Goal: Task Accomplishment & Management: Use online tool/utility

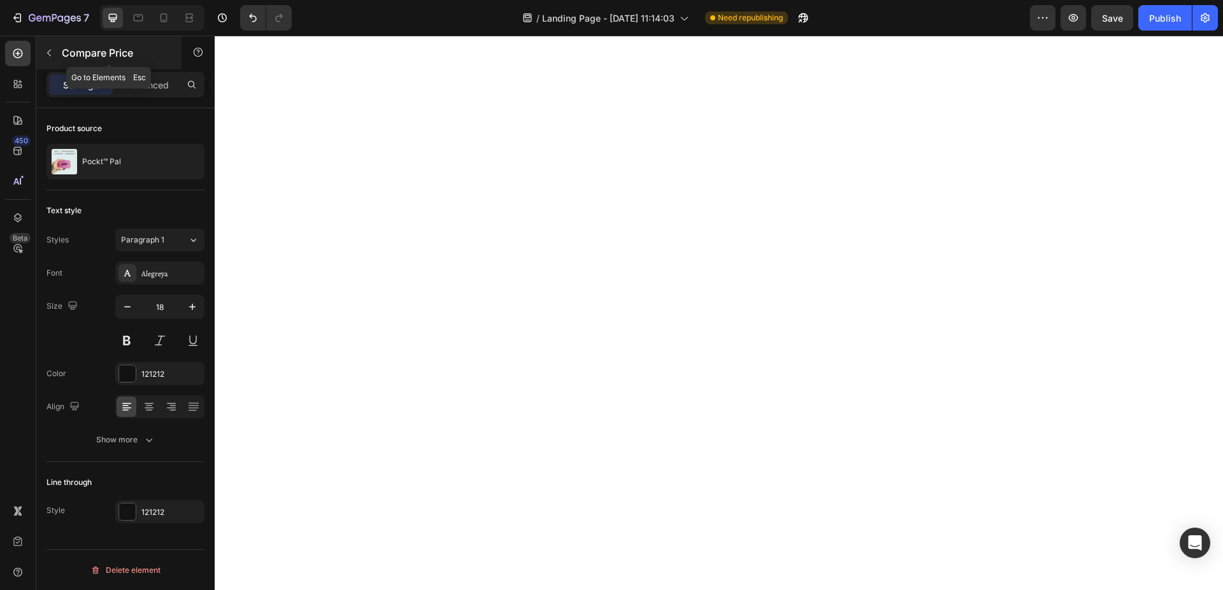
click at [47, 55] on icon "button" at bounding box center [49, 53] width 10 height 10
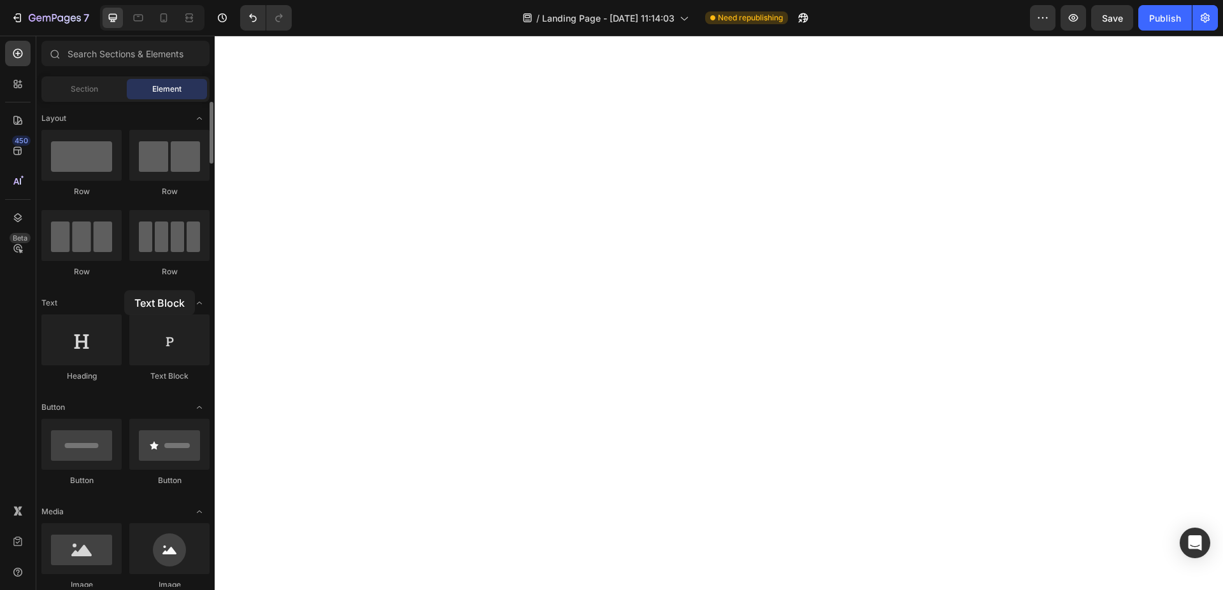
drag, startPoint x: 160, startPoint y: 343, endPoint x: 124, endPoint y: 290, distance: 63.6
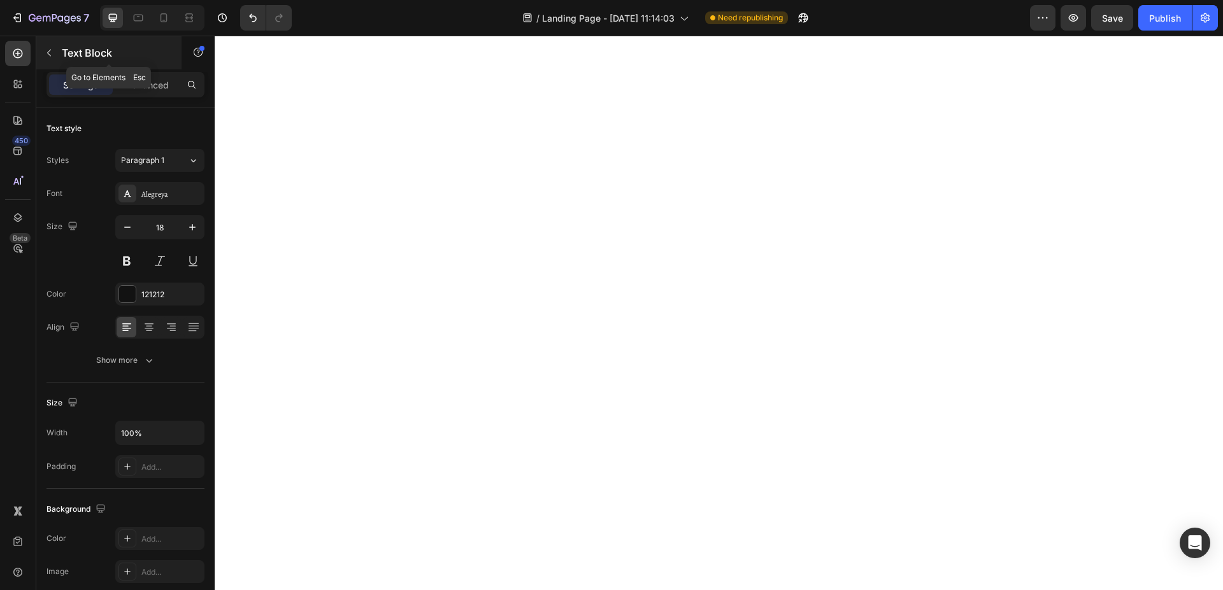
click at [53, 53] on icon "button" at bounding box center [49, 53] width 10 height 10
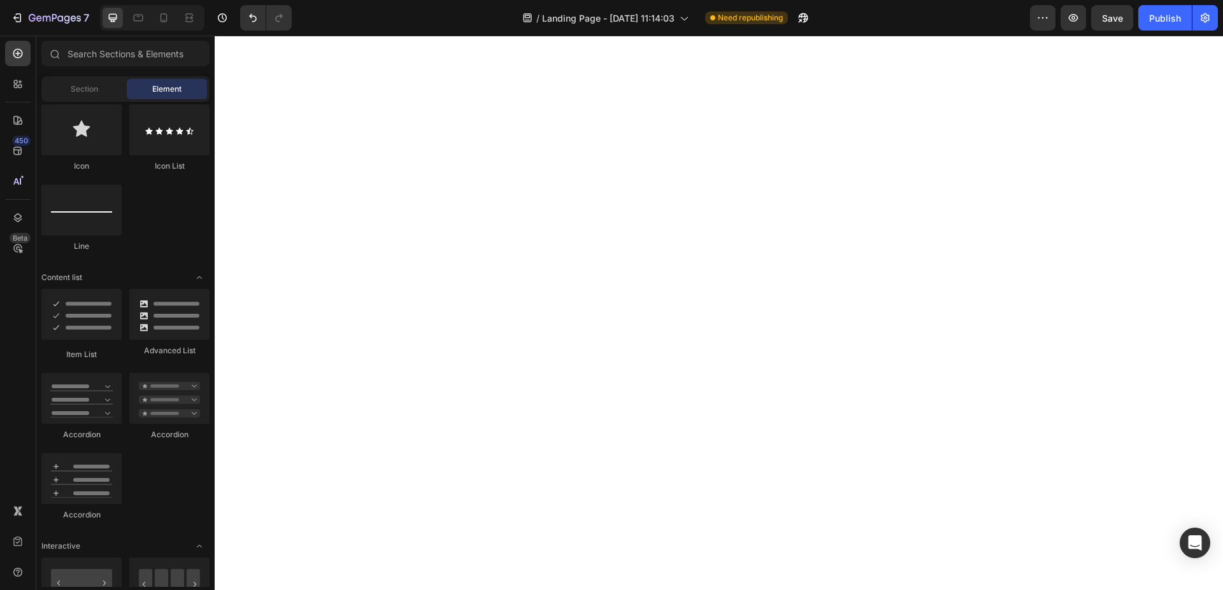
scroll to position [650, 0]
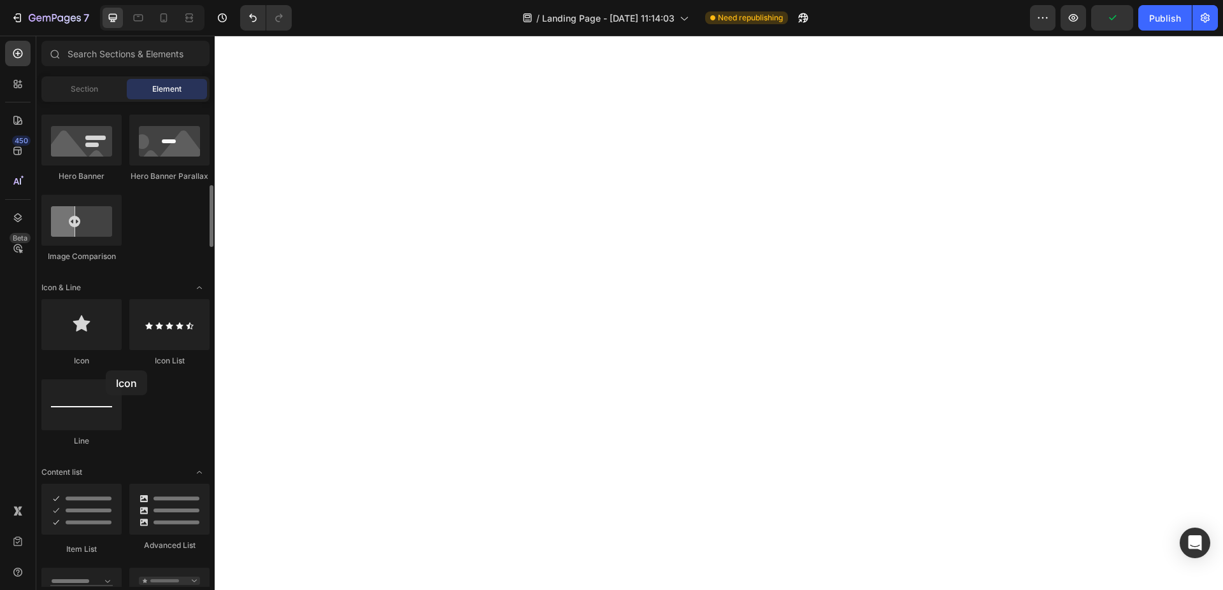
drag, startPoint x: 85, startPoint y: 329, endPoint x: 106, endPoint y: 371, distance: 46.7
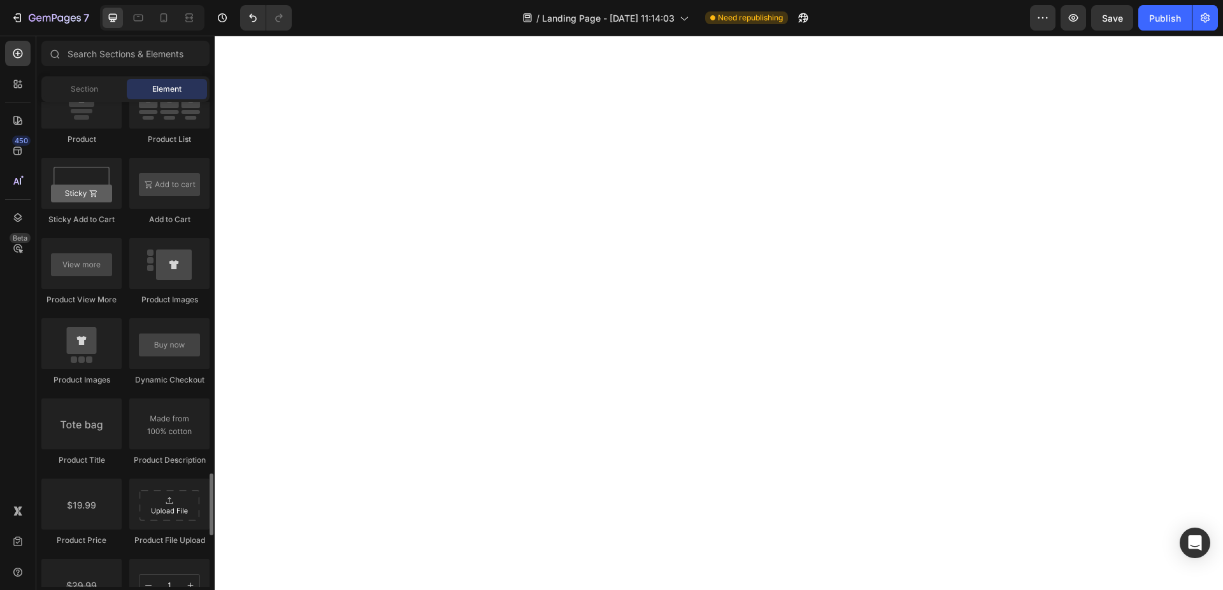
scroll to position [1884, 0]
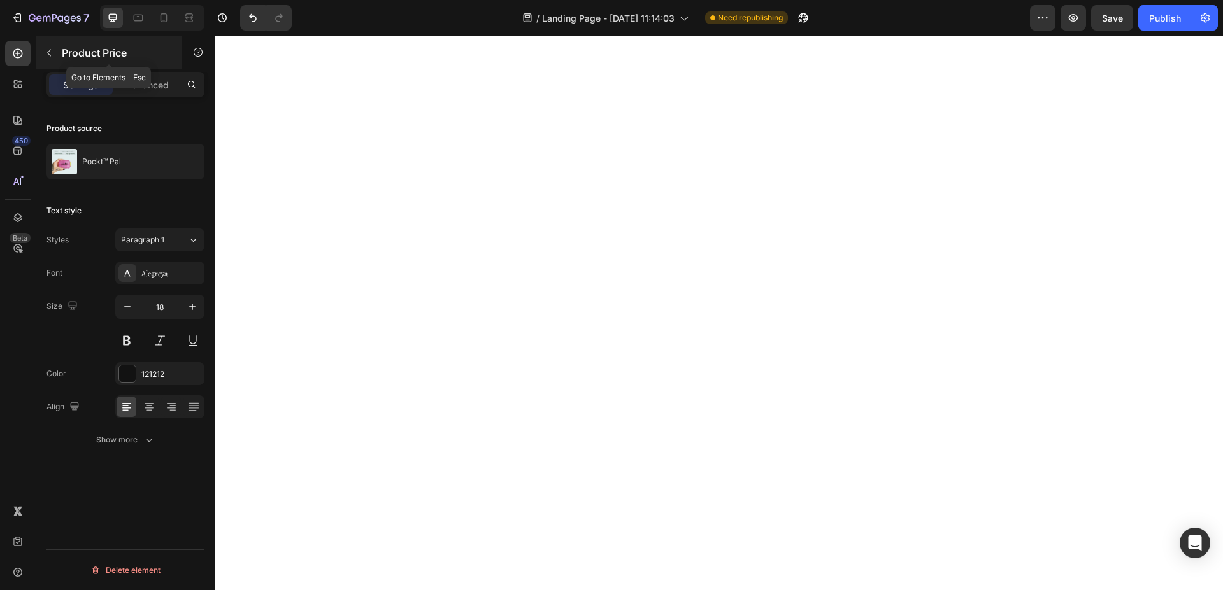
click at [55, 53] on button "button" at bounding box center [49, 53] width 20 height 20
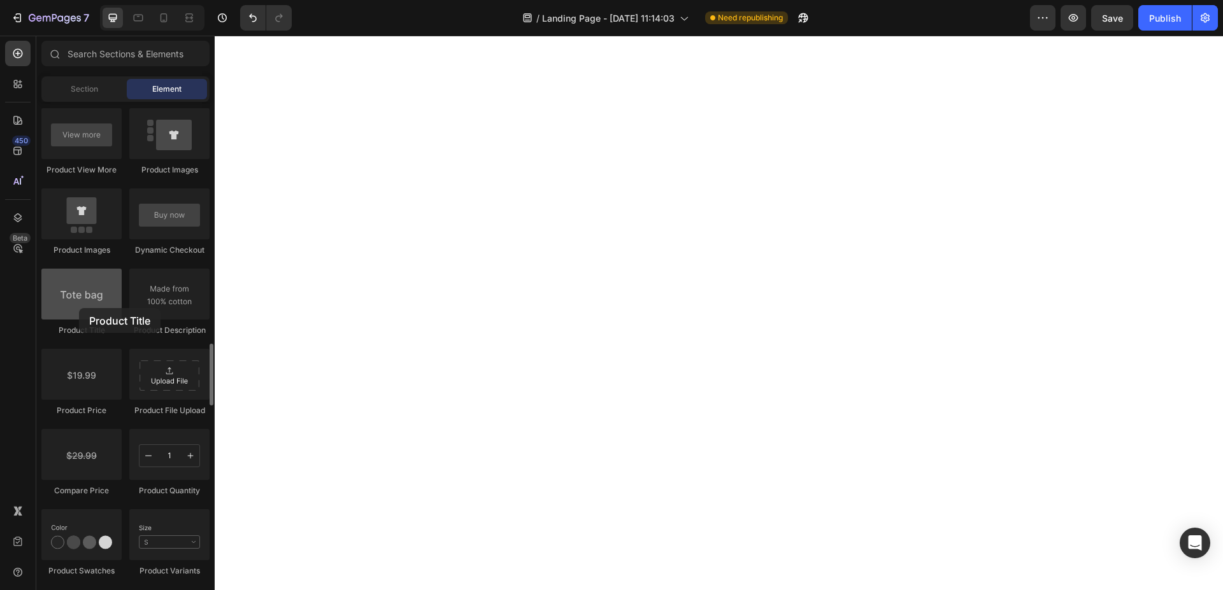
drag, startPoint x: 94, startPoint y: 299, endPoint x: 66, endPoint y: 316, distance: 32.3
click at [53, 315] on div at bounding box center [81, 294] width 80 height 51
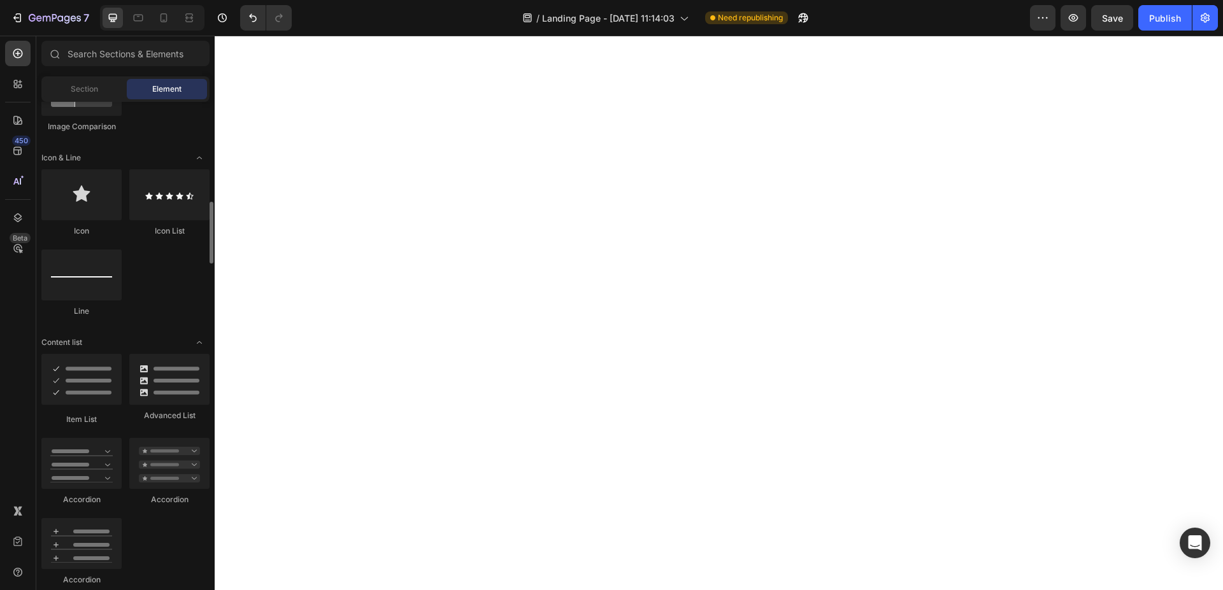
scroll to position [714, 0]
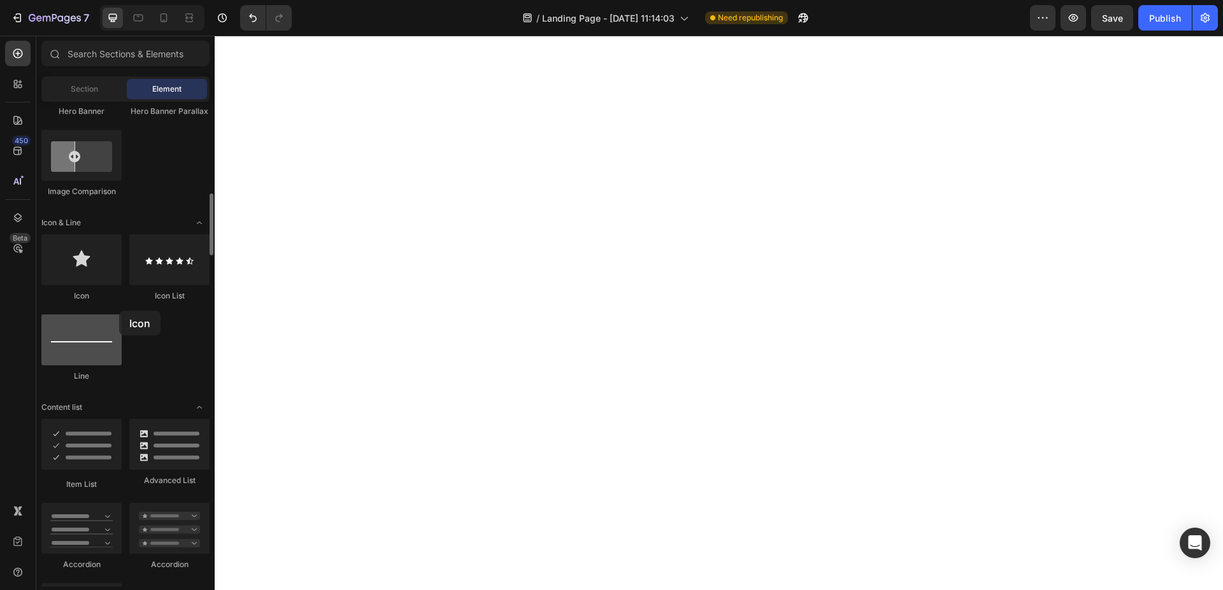
drag, startPoint x: 83, startPoint y: 264, endPoint x: 92, endPoint y: 316, distance: 52.3
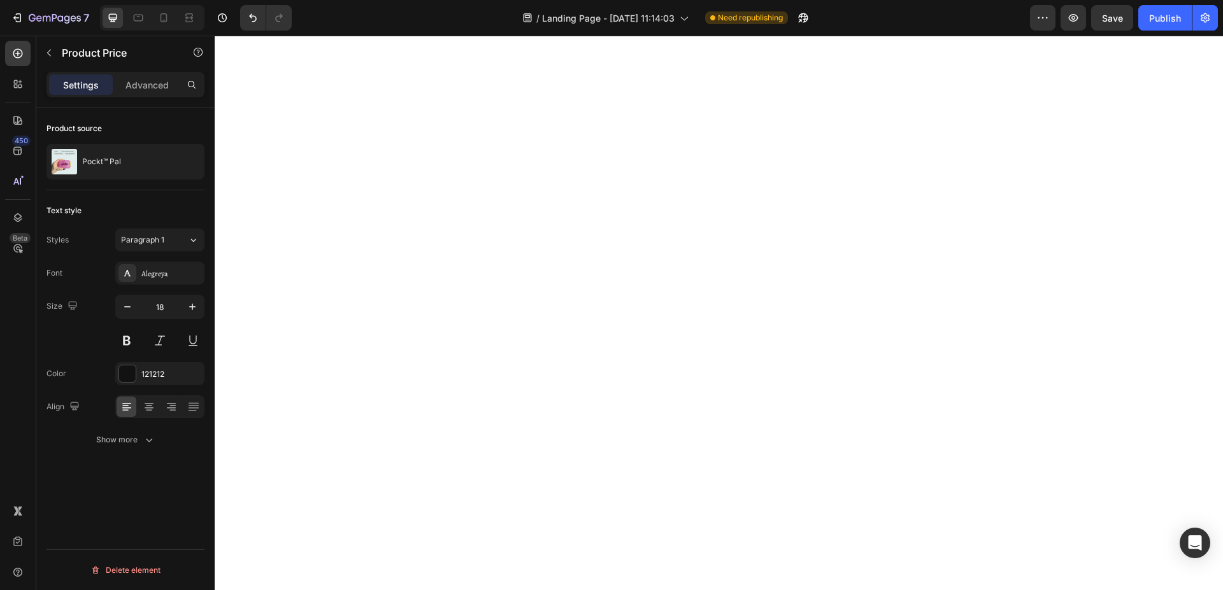
click at [145, 96] on div "Settings Advanced" at bounding box center [125, 84] width 158 height 25
click at [146, 91] on p "Advanced" at bounding box center [146, 84] width 43 height 13
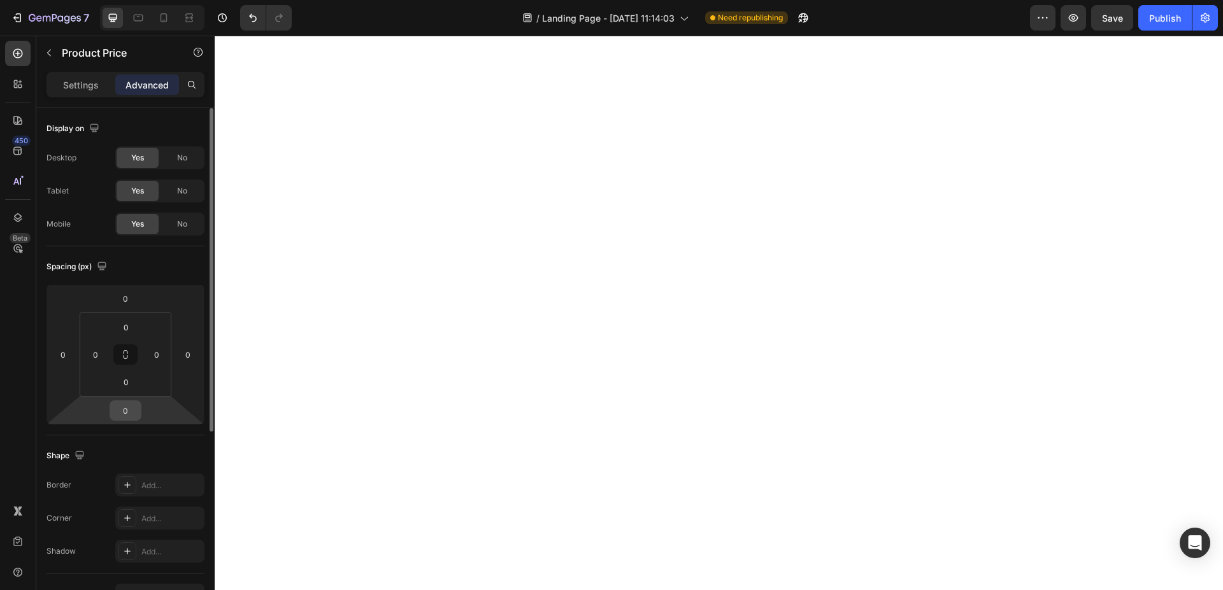
click at [131, 410] on input "0" at bounding box center [125, 410] width 25 height 19
type input "20"
click at [46, 48] on icon "button" at bounding box center [49, 53] width 10 height 10
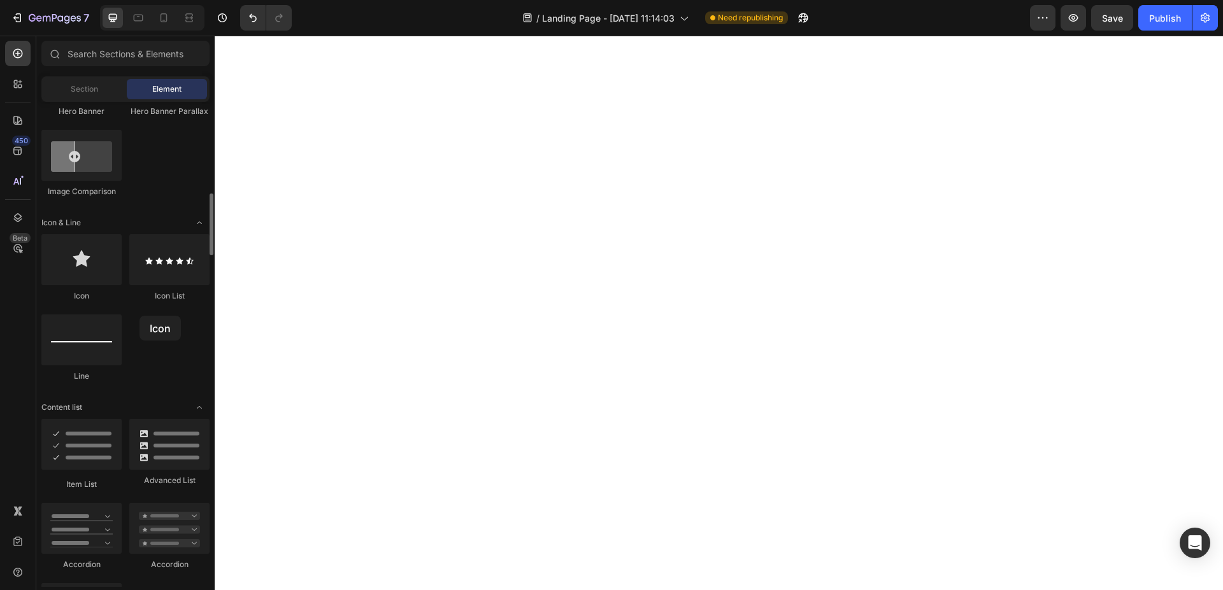
drag, startPoint x: 164, startPoint y: 273, endPoint x: 139, endPoint y: 316, distance: 49.9
click at [127, 60] on input "text" at bounding box center [125, 53] width 168 height 25
click at [159, 59] on input "text" at bounding box center [125, 53] width 168 height 25
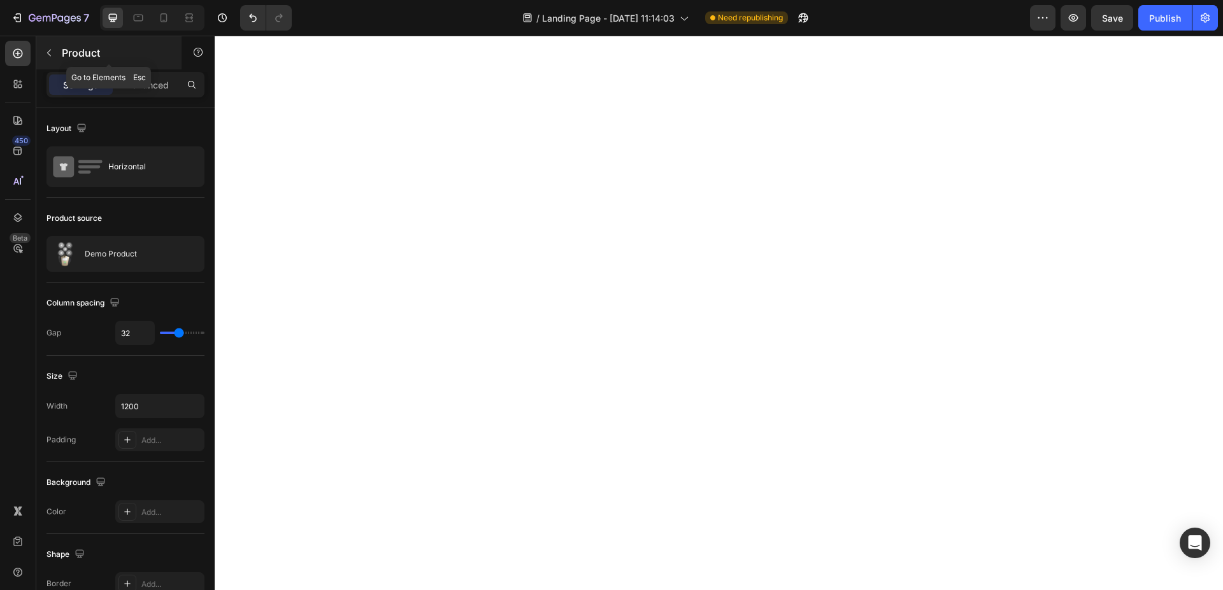
click at [48, 52] on icon "button" at bounding box center [49, 53] width 10 height 10
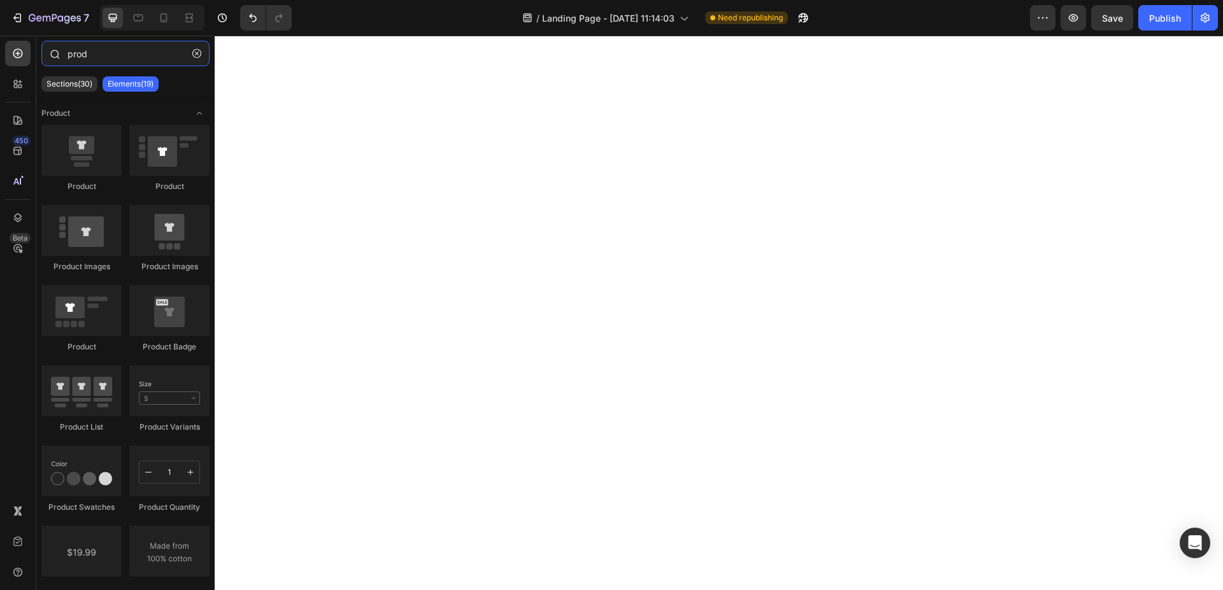
click at [118, 60] on input "prod" at bounding box center [125, 53] width 168 height 25
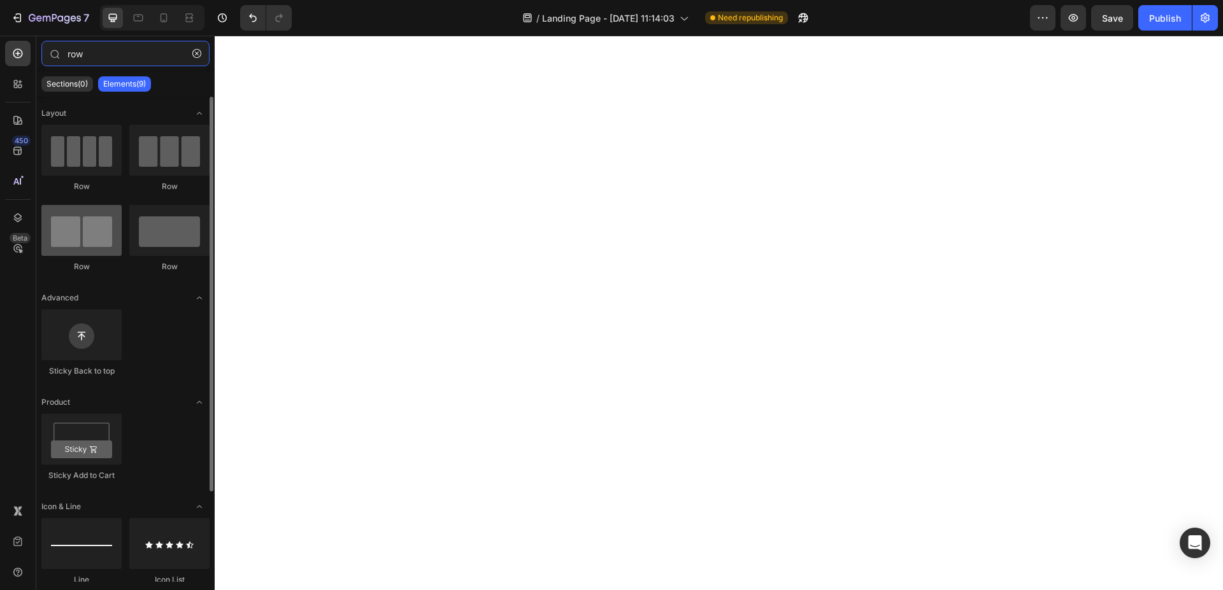
type input "row"
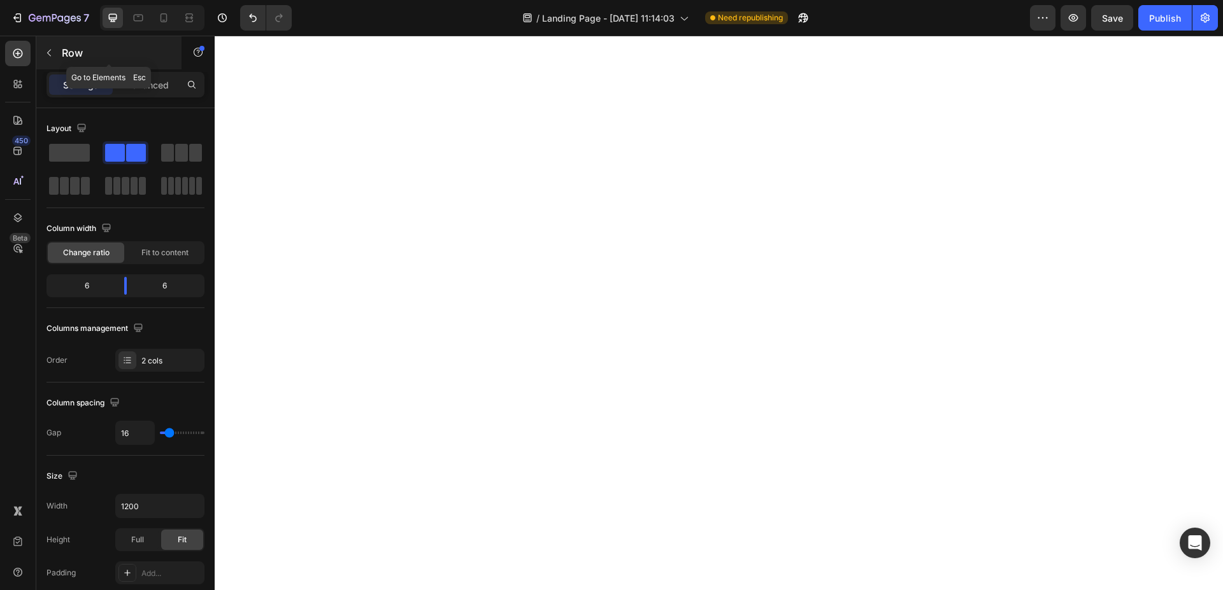
click at [53, 54] on icon "button" at bounding box center [49, 53] width 10 height 10
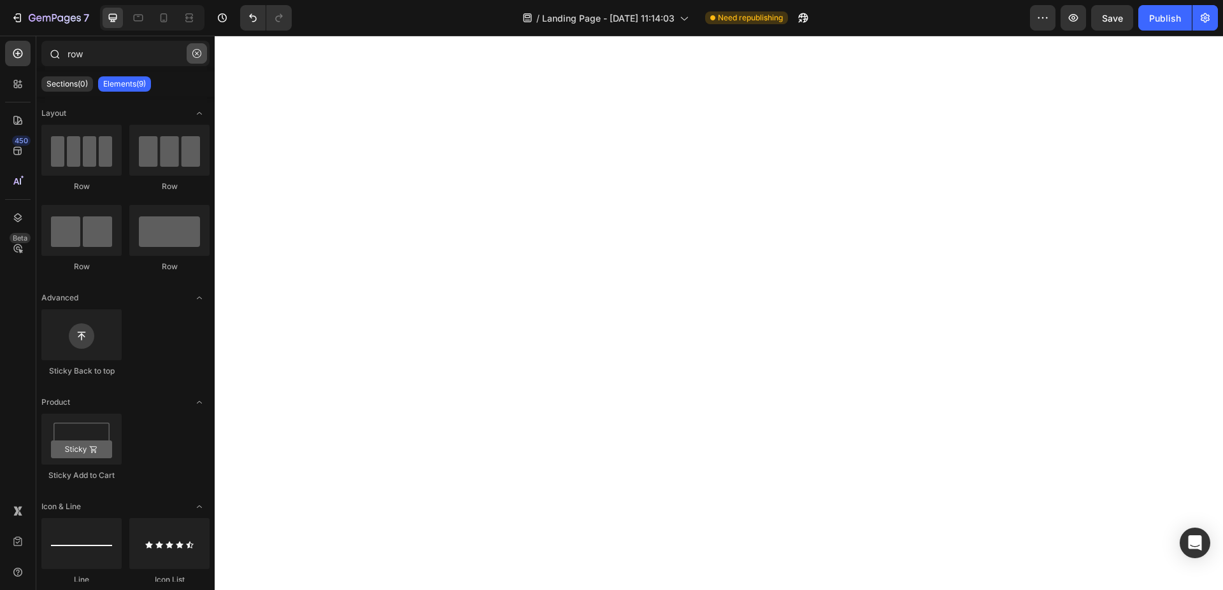
click at [195, 50] on icon "button" at bounding box center [196, 53] width 9 height 9
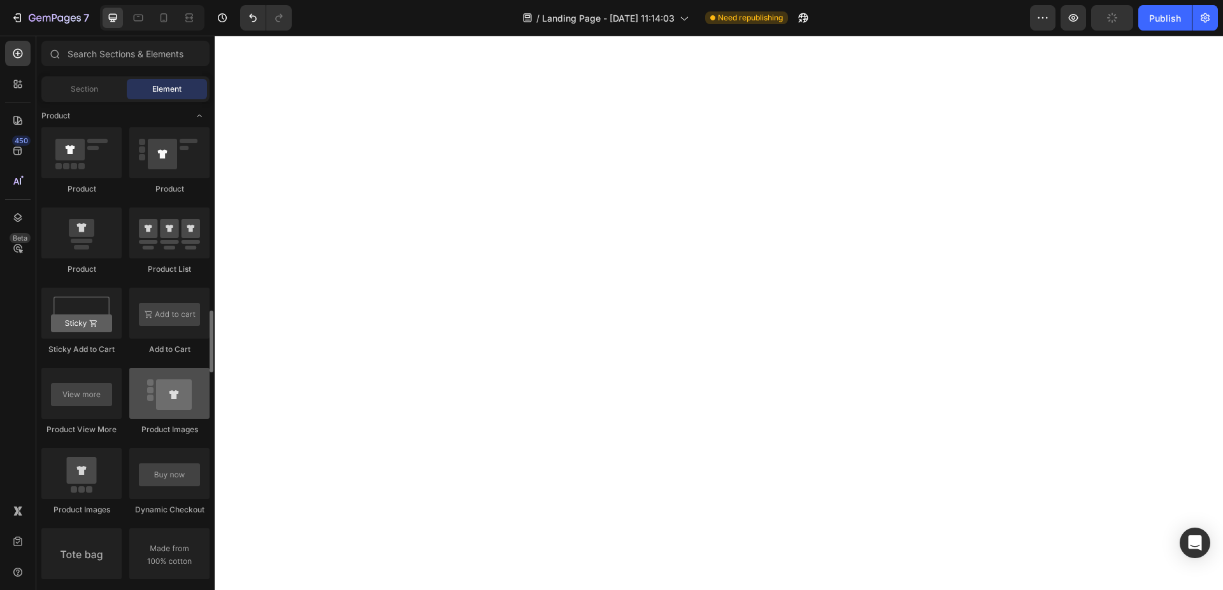
scroll to position [1819, 0]
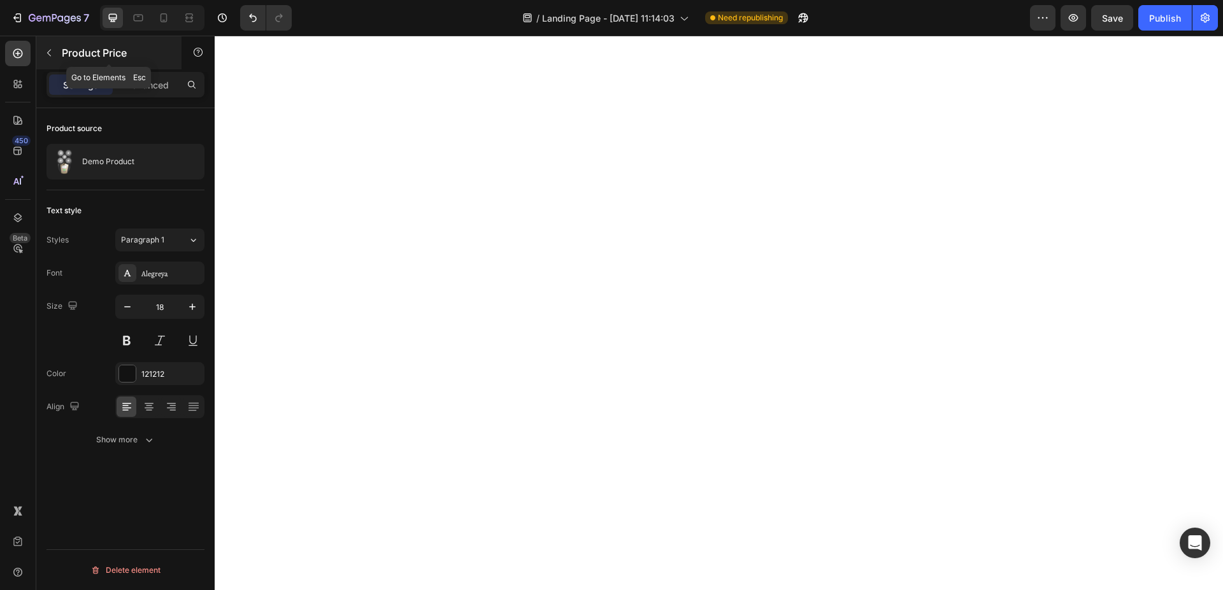
click at [49, 56] on icon "button" at bounding box center [49, 53] width 10 height 10
click at [53, 52] on icon "button" at bounding box center [49, 53] width 10 height 10
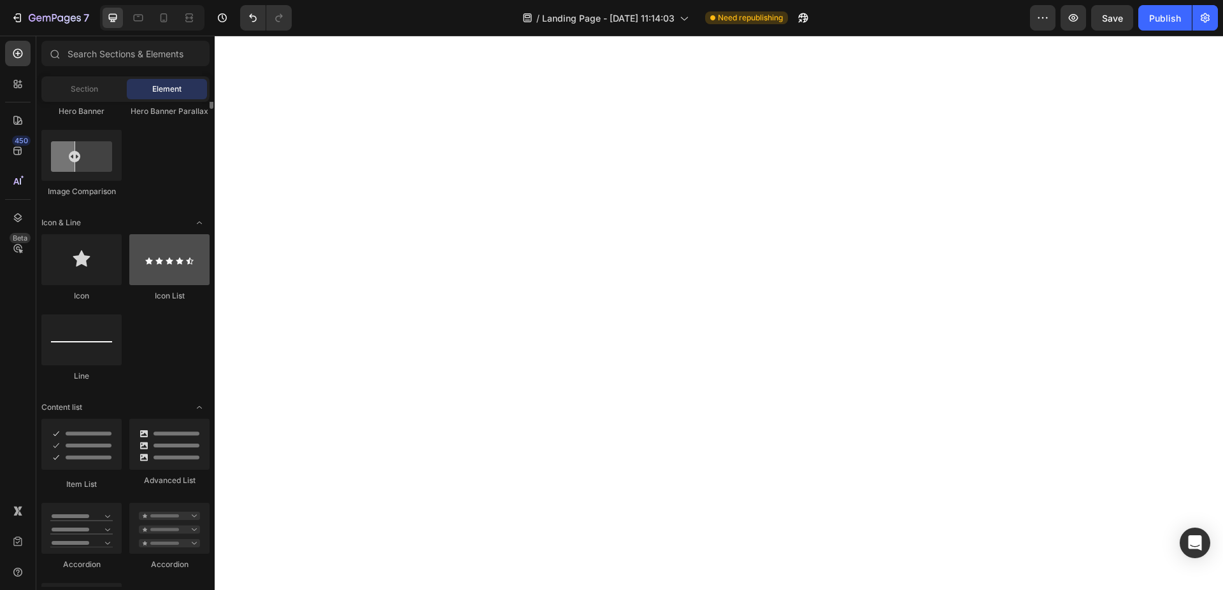
scroll to position [585, 0]
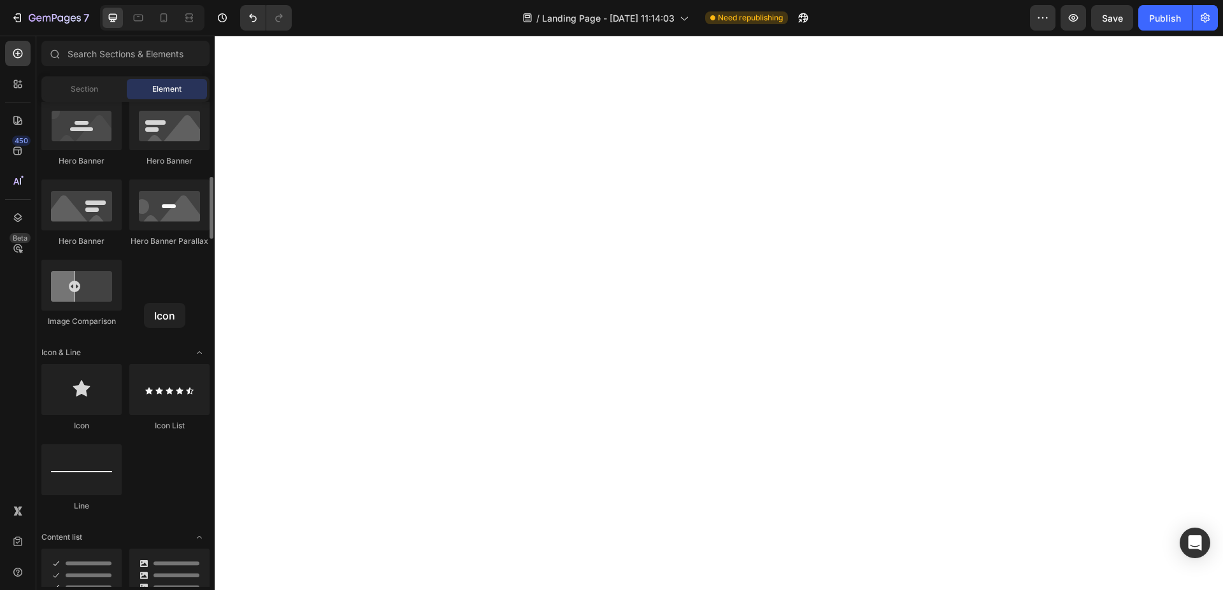
drag, startPoint x: 83, startPoint y: 383, endPoint x: 147, endPoint y: 304, distance: 101.8
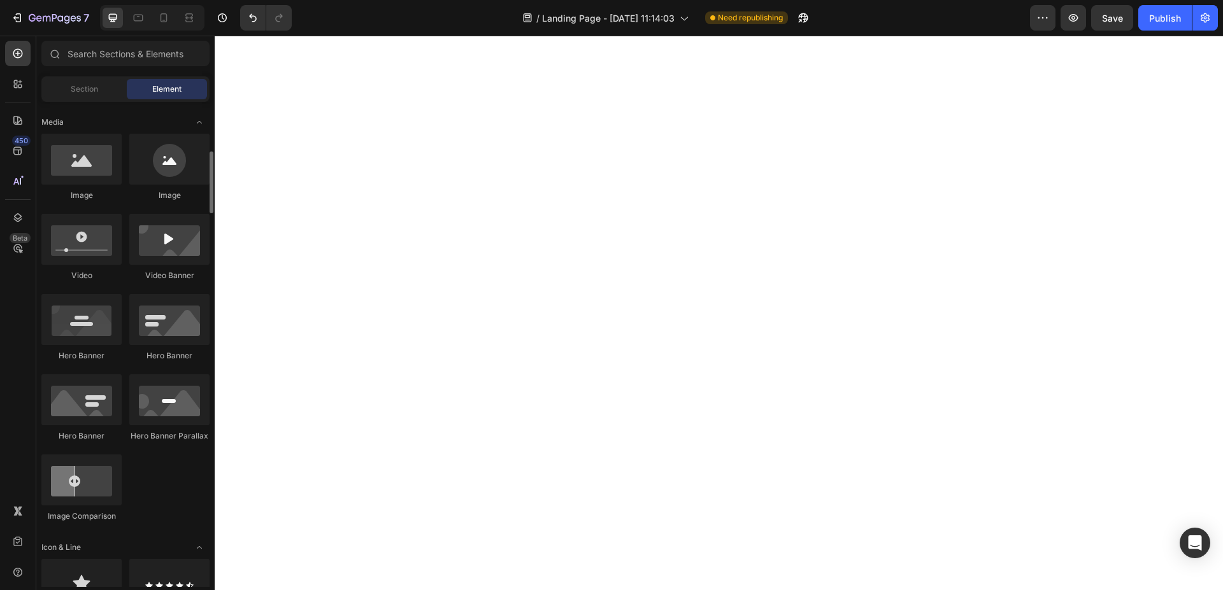
scroll to position [325, 0]
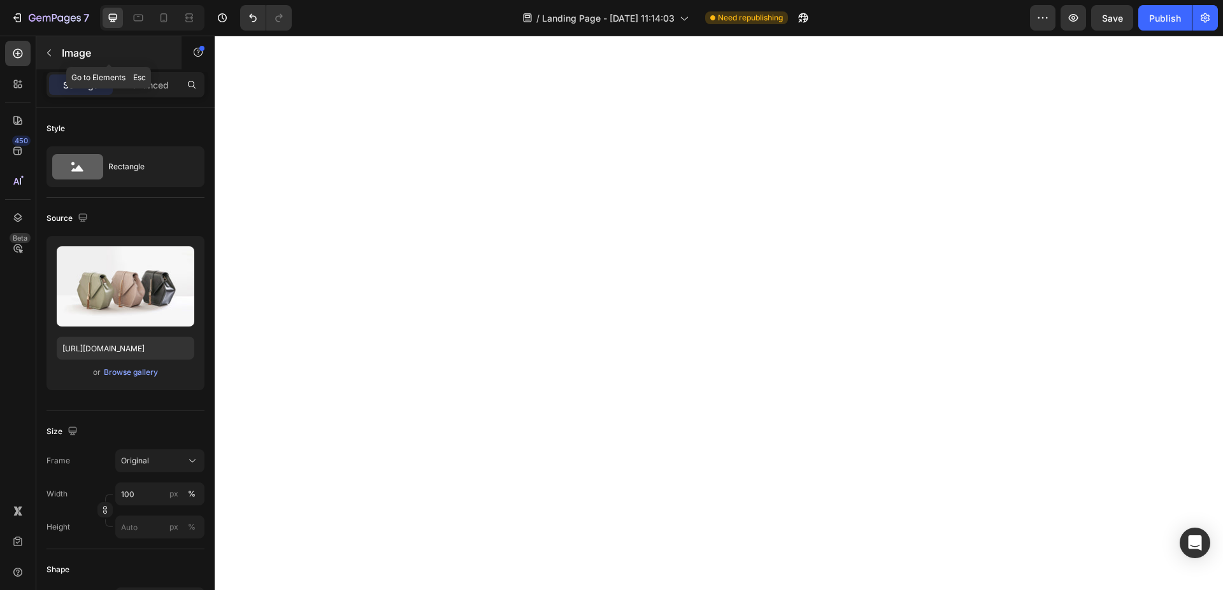
click at [53, 55] on icon "button" at bounding box center [49, 53] width 10 height 10
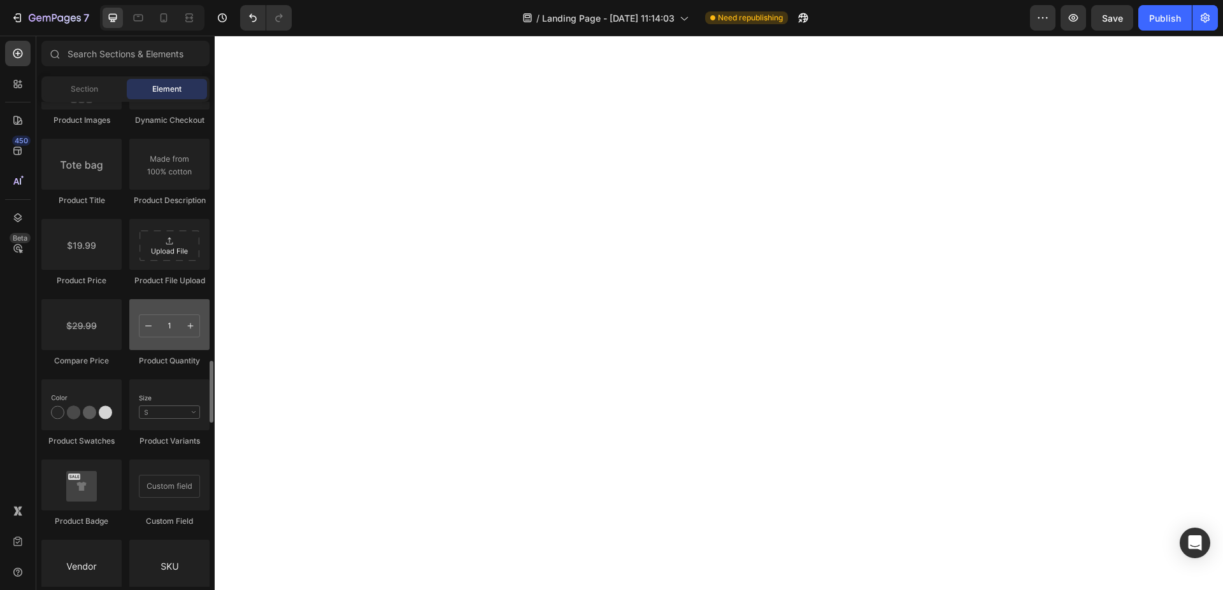
scroll to position [2014, 0]
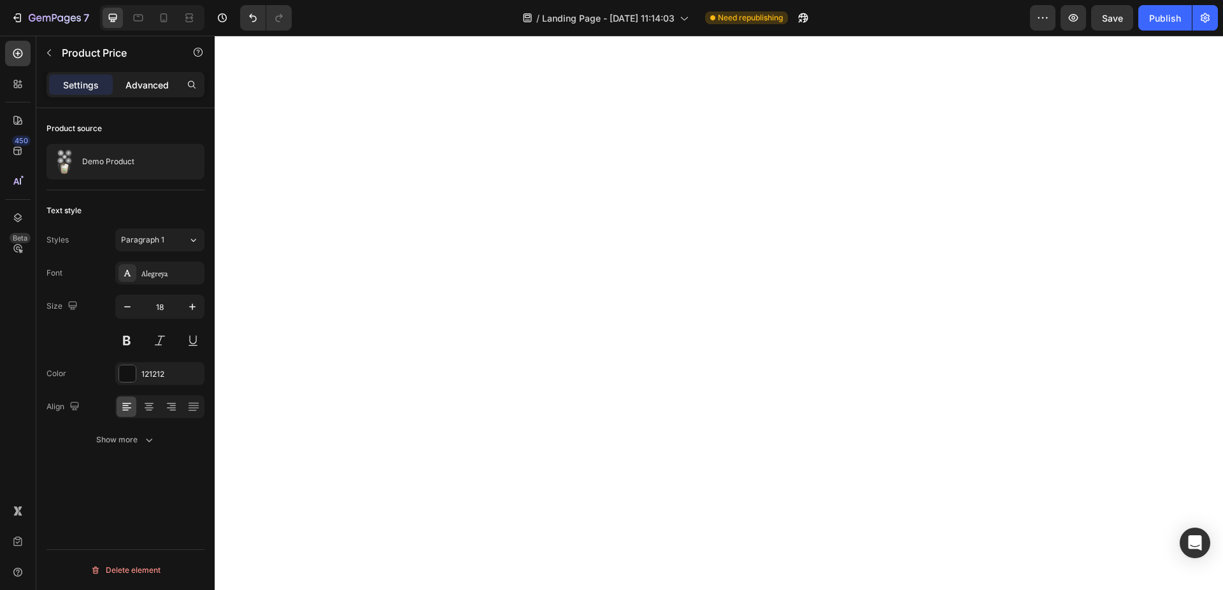
click at [153, 87] on p "Advanced" at bounding box center [146, 84] width 43 height 13
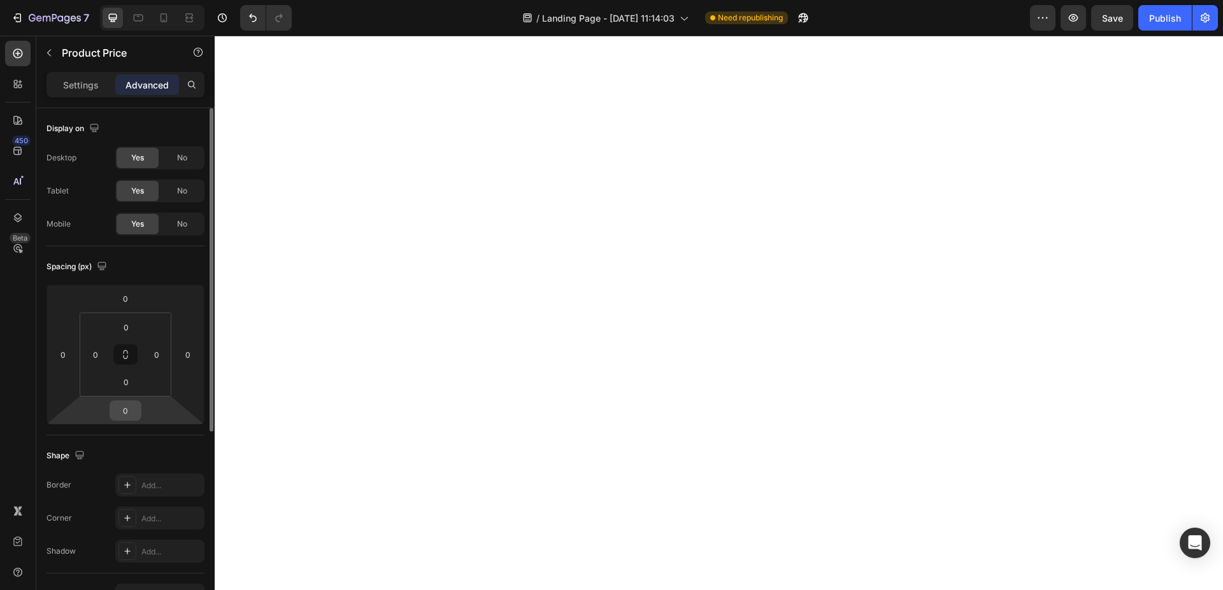
click at [131, 401] on input "0" at bounding box center [125, 410] width 25 height 19
type input "20"
click at [49, 51] on icon "button" at bounding box center [49, 53] width 4 height 7
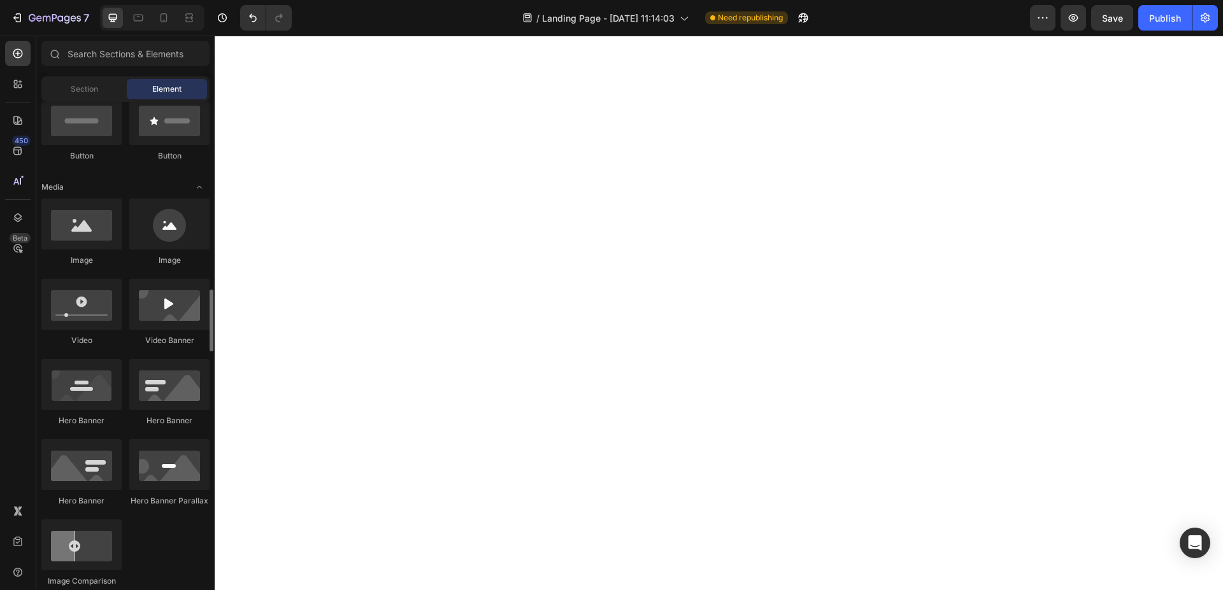
scroll to position [520, 0]
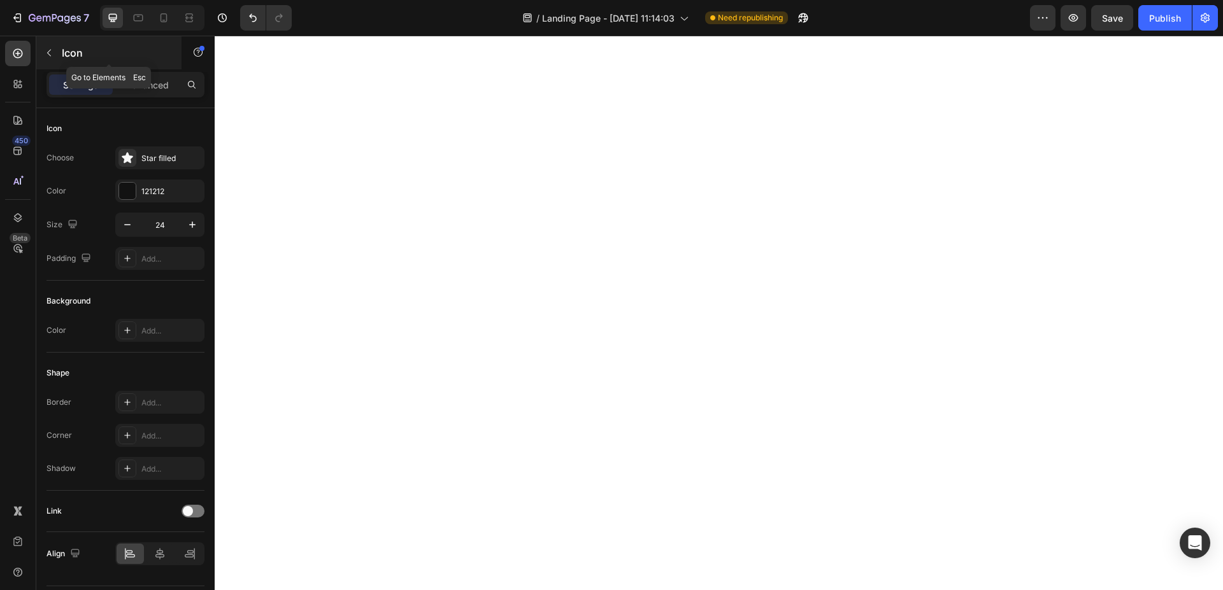
click at [50, 50] on icon "button" at bounding box center [49, 53] width 10 height 10
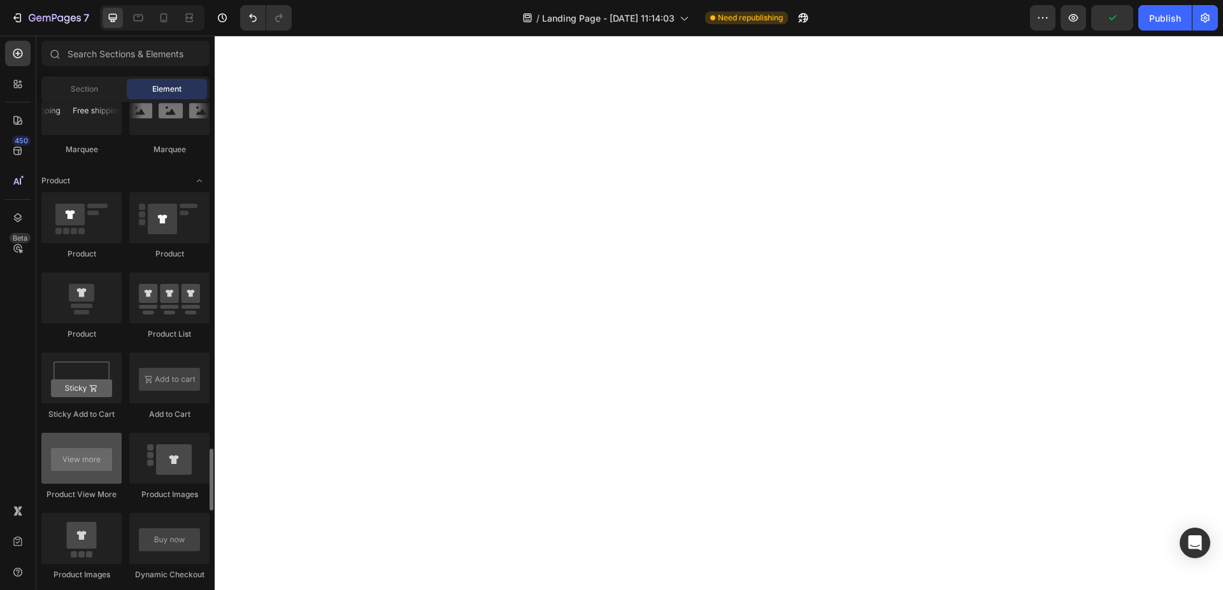
scroll to position [1689, 0]
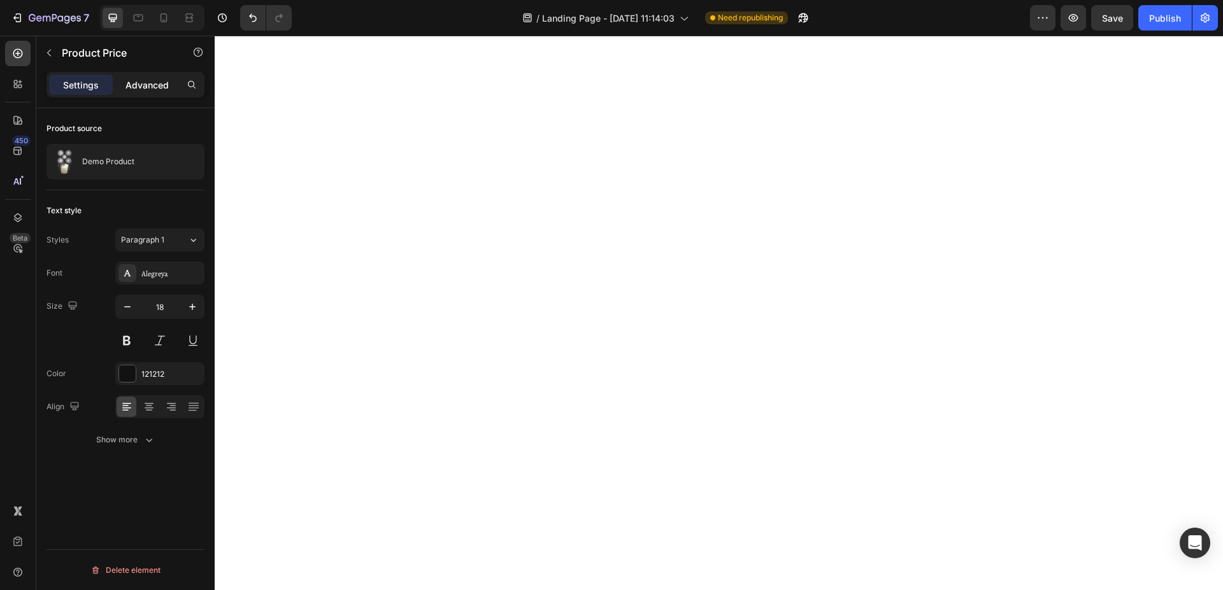
click at [152, 83] on p "Advanced" at bounding box center [146, 84] width 43 height 13
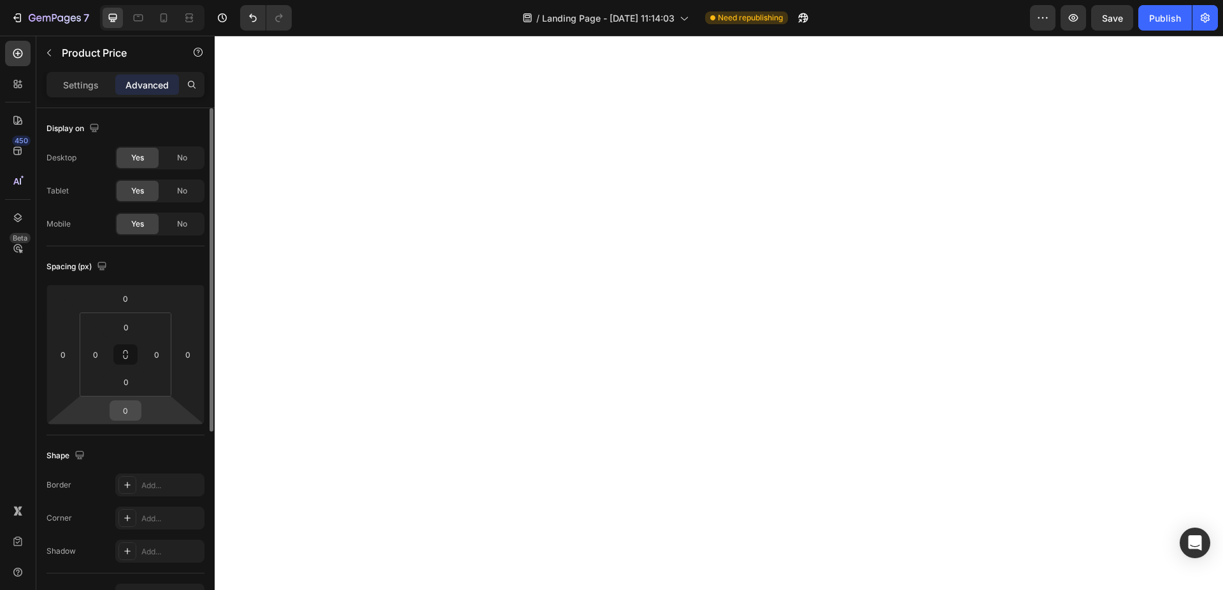
click at [134, 413] on input "0" at bounding box center [125, 410] width 25 height 19
type input "20"
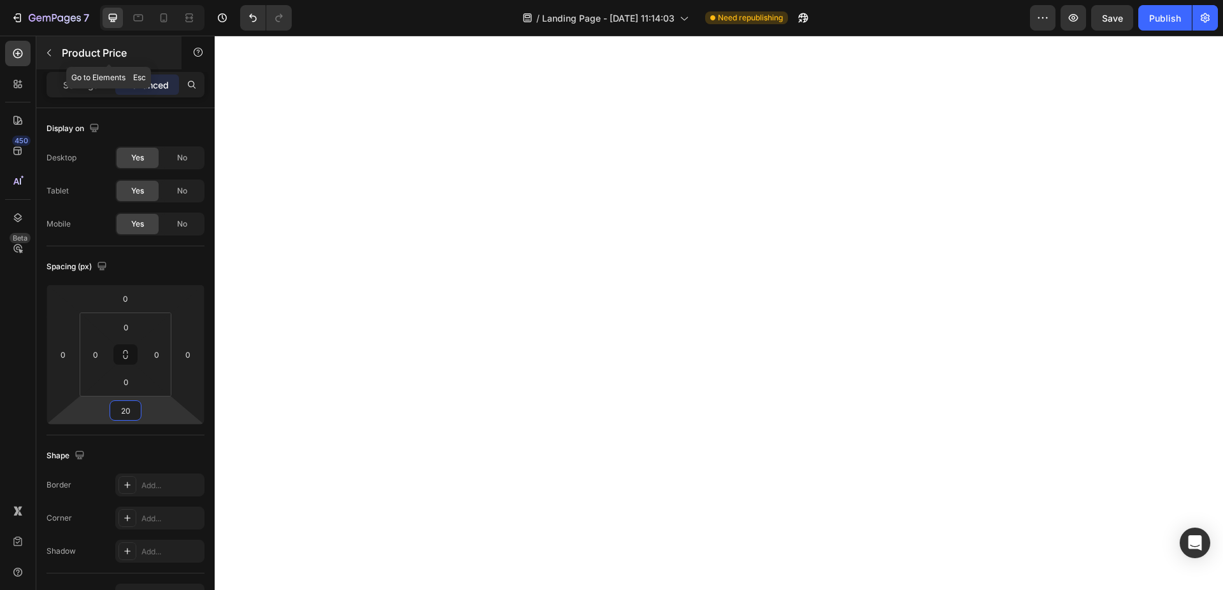
click at [49, 50] on icon "button" at bounding box center [49, 53] width 10 height 10
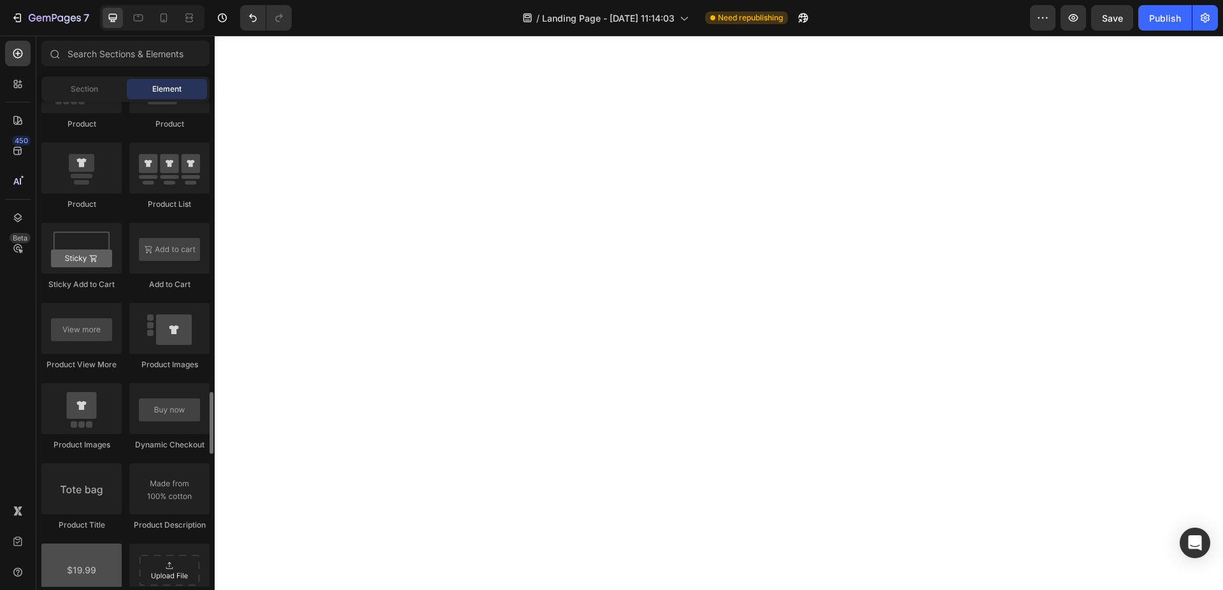
scroll to position [1819, 0]
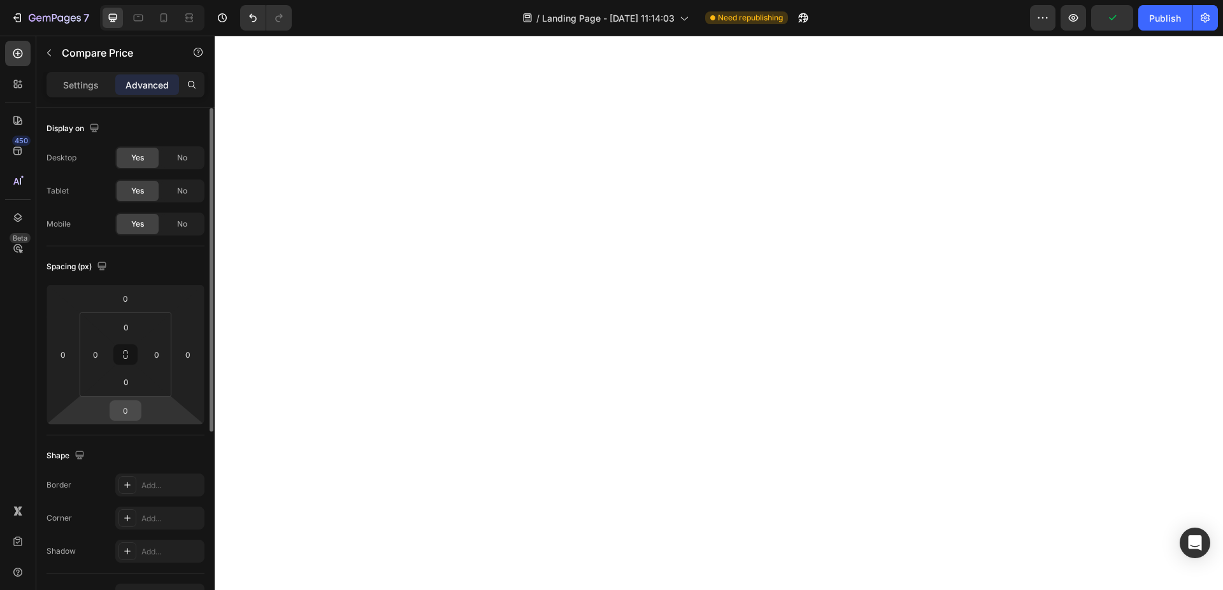
click at [128, 418] on input "0" at bounding box center [125, 410] width 25 height 19
type input "20"
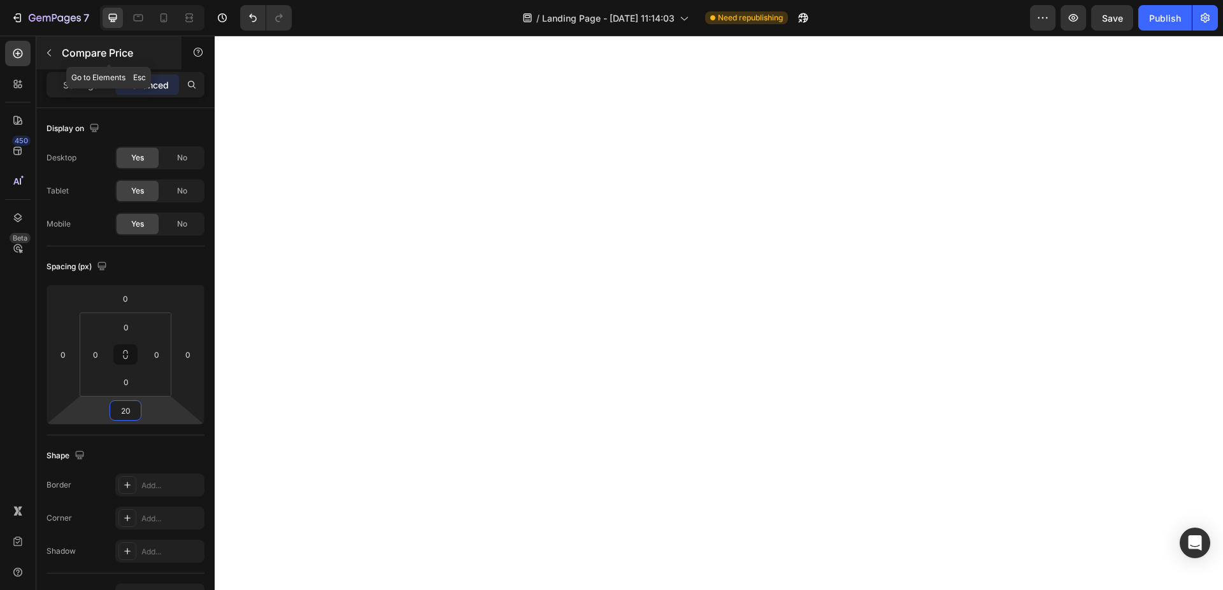
click at [52, 50] on icon "button" at bounding box center [49, 53] width 10 height 10
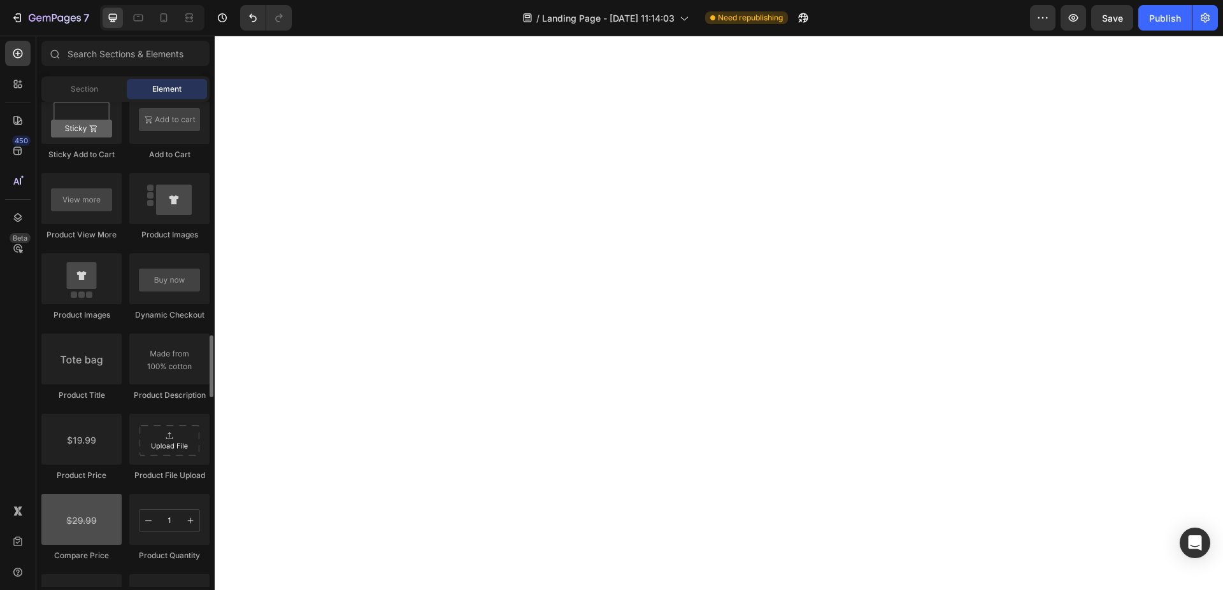
click at [75, 516] on div at bounding box center [81, 519] width 80 height 51
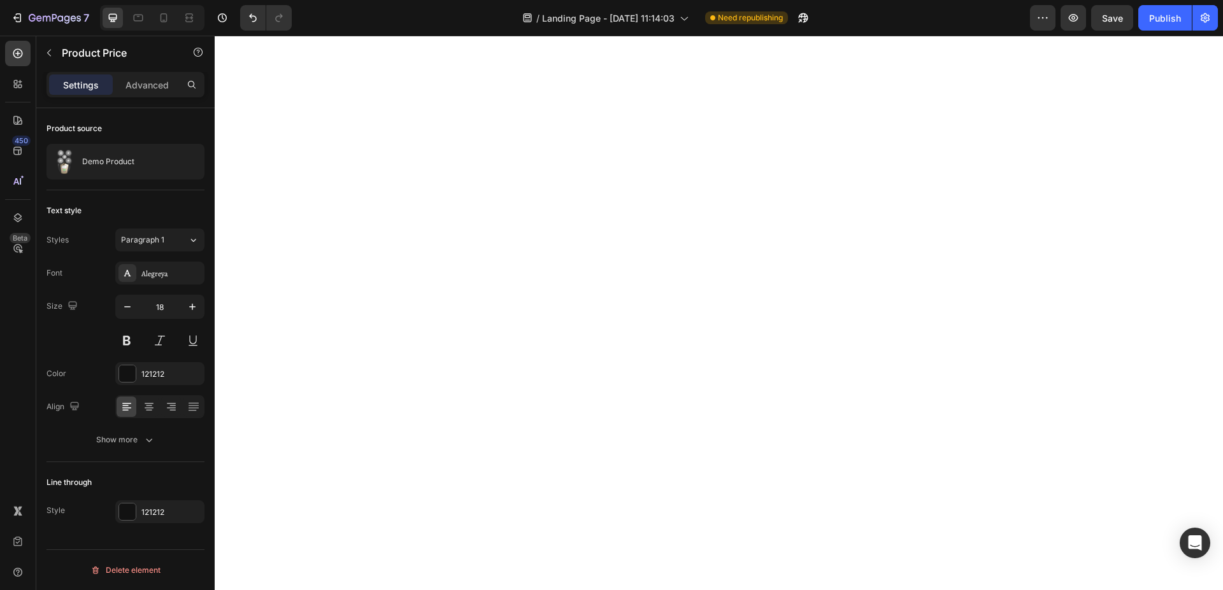
click at [934, 32] on div "7 Version history / Landing Page - [DATE] 11:14:03 Need republishing Preview Sa…" at bounding box center [611, 18] width 1223 height 36
click at [986, 20] on div "/ Landing Page - [DATE] 11:14:03 Need republishing" at bounding box center [666, 17] width 728 height 25
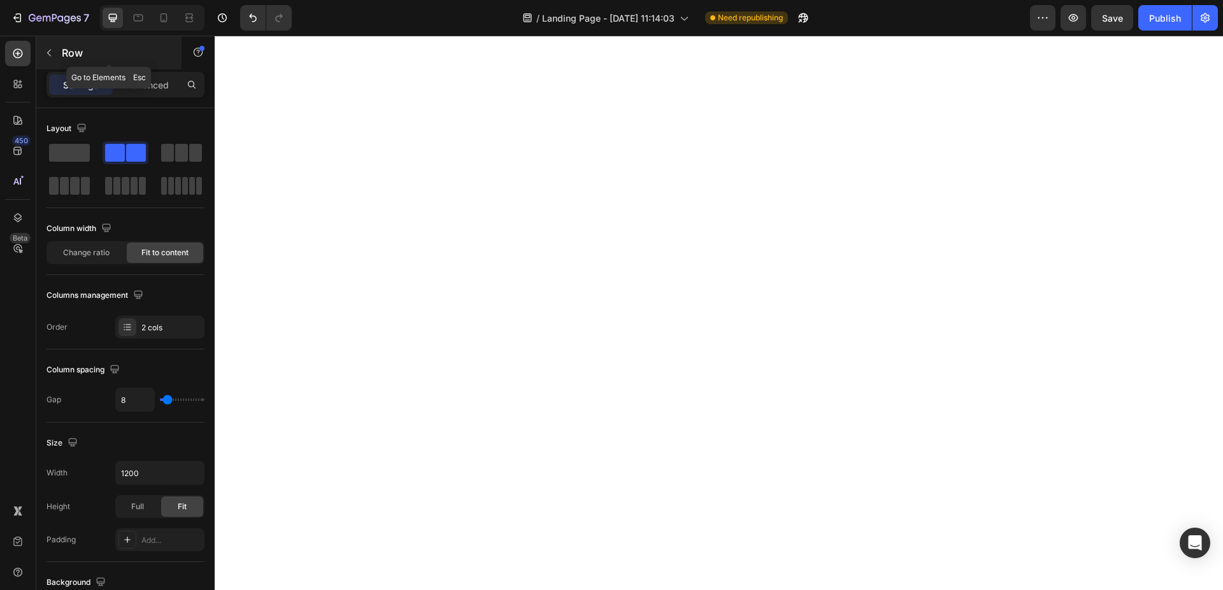
click at [57, 54] on button "button" at bounding box center [49, 53] width 20 height 20
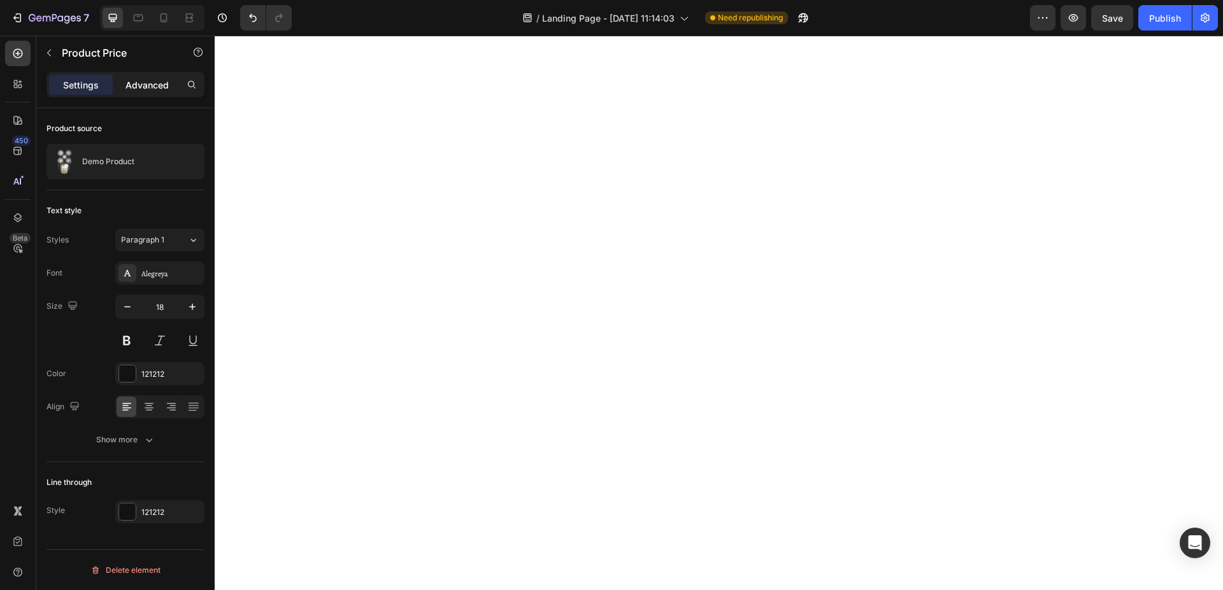
click at [166, 92] on div "Advanced" at bounding box center [147, 85] width 64 height 20
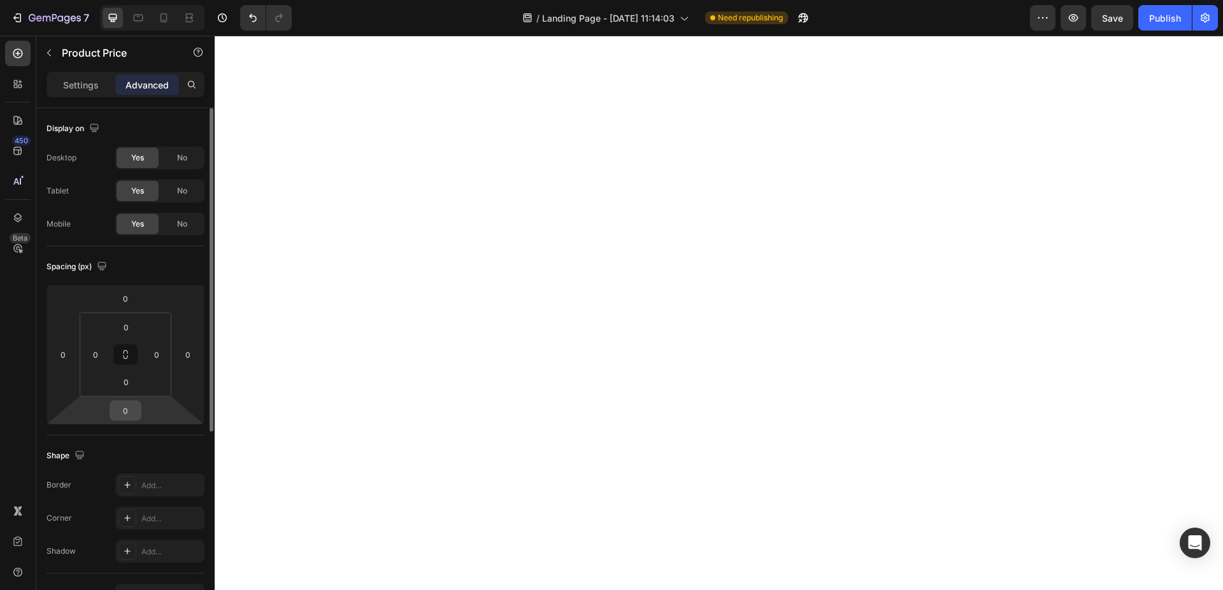
click at [133, 409] on input "0" at bounding box center [125, 410] width 25 height 19
type input "50"
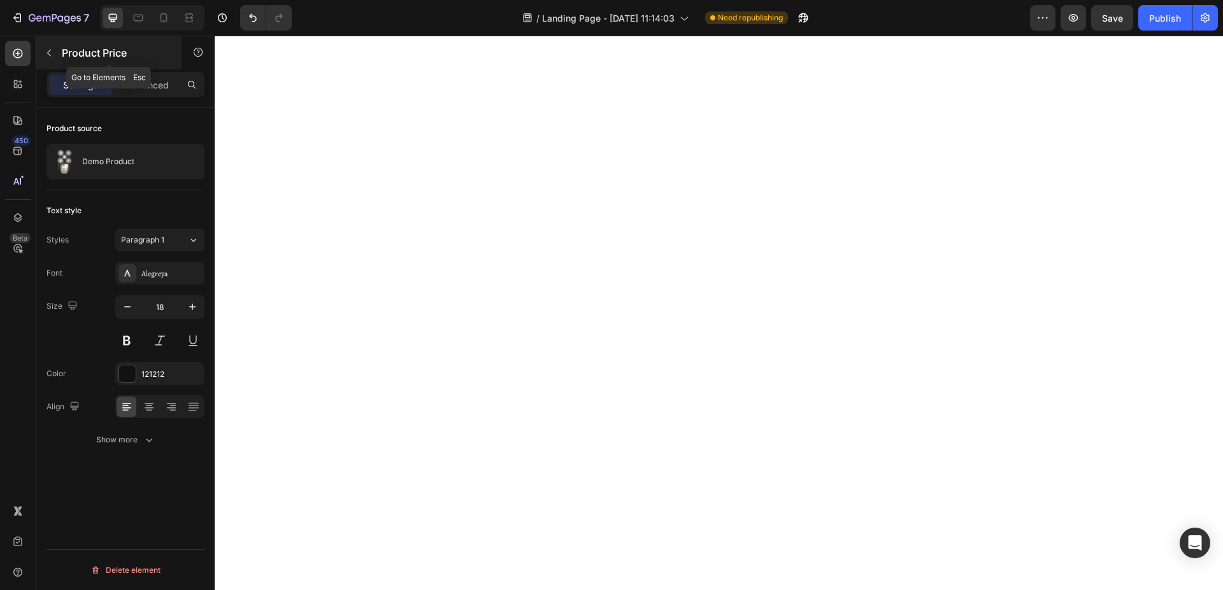
click at [51, 55] on icon "button" at bounding box center [49, 53] width 10 height 10
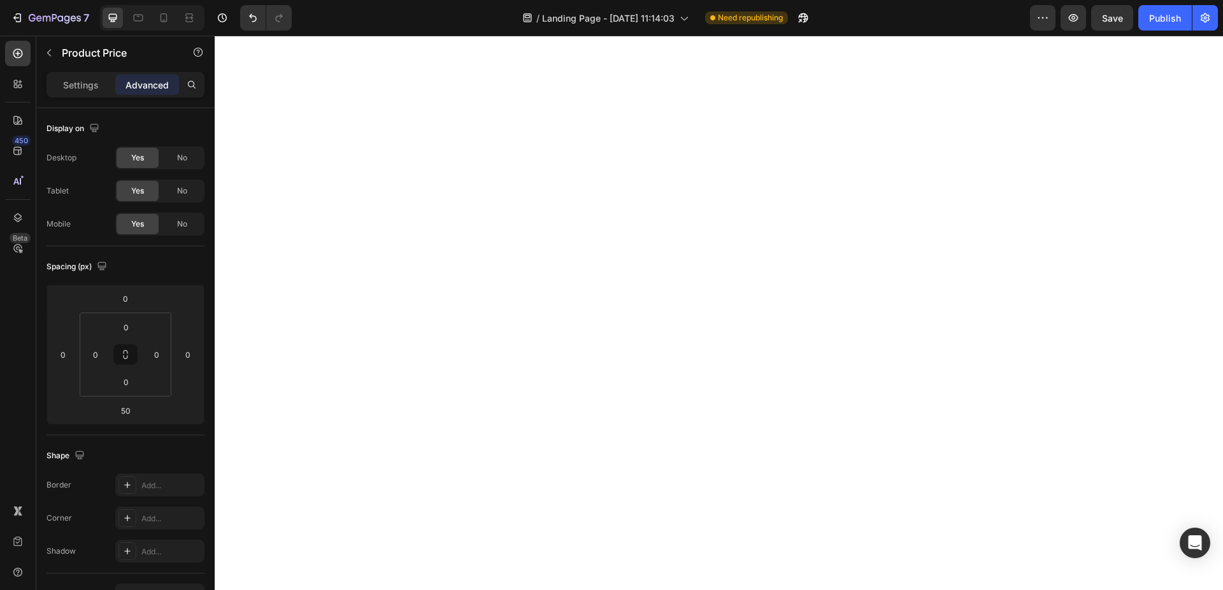
scroll to position [520, 0]
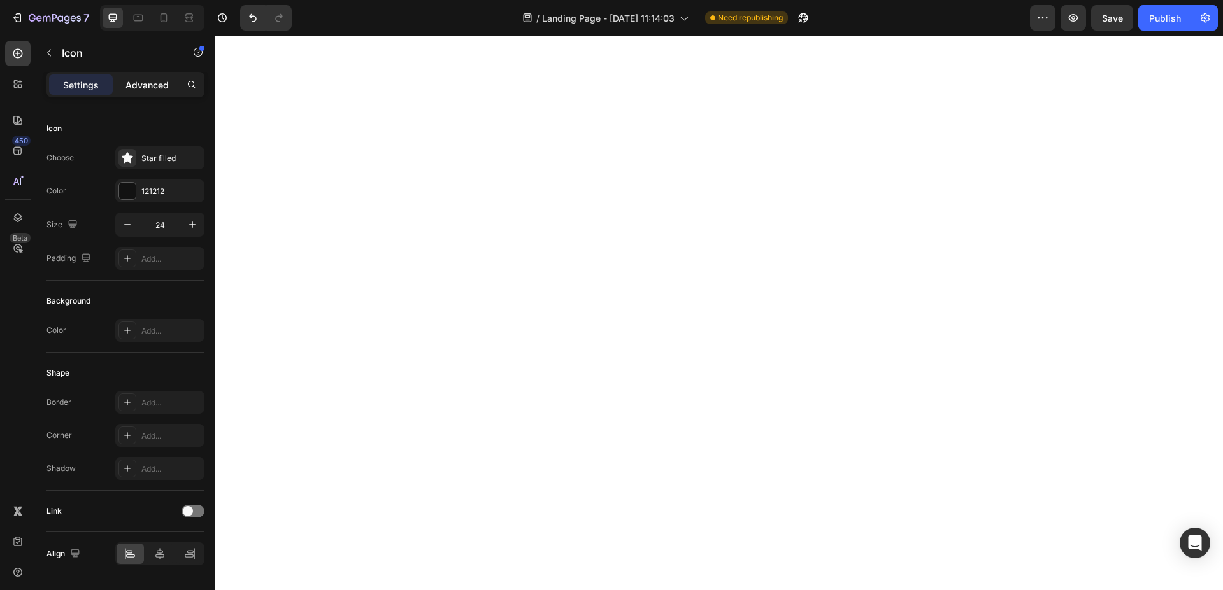
click at [155, 87] on p "Advanced" at bounding box center [146, 84] width 43 height 13
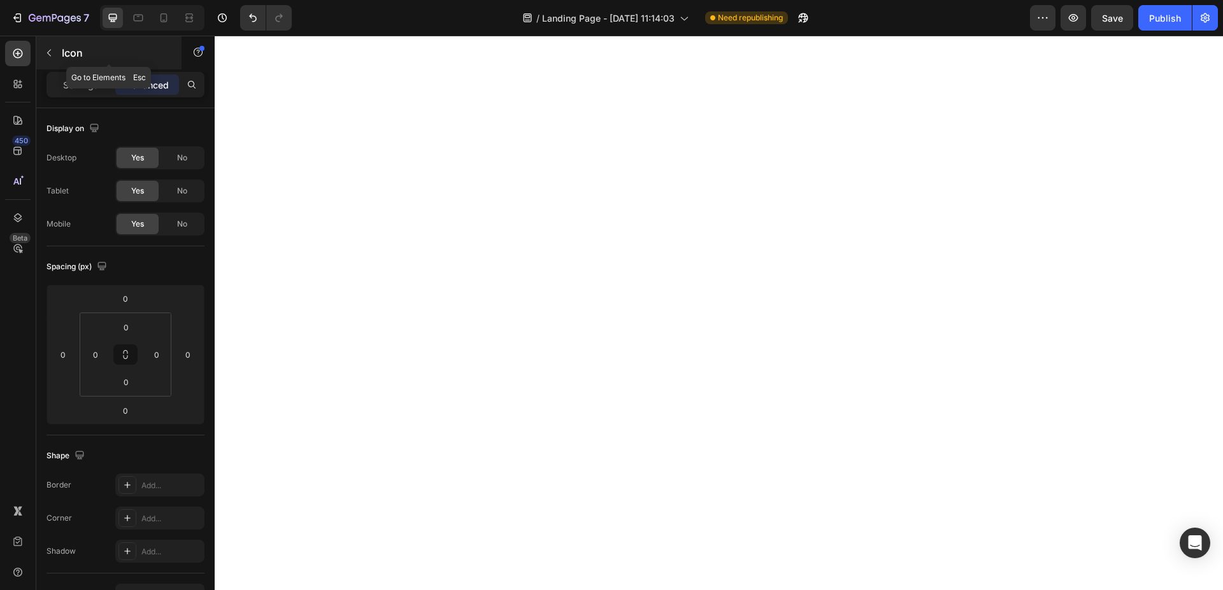
click at [50, 51] on icon "button" at bounding box center [49, 53] width 4 height 7
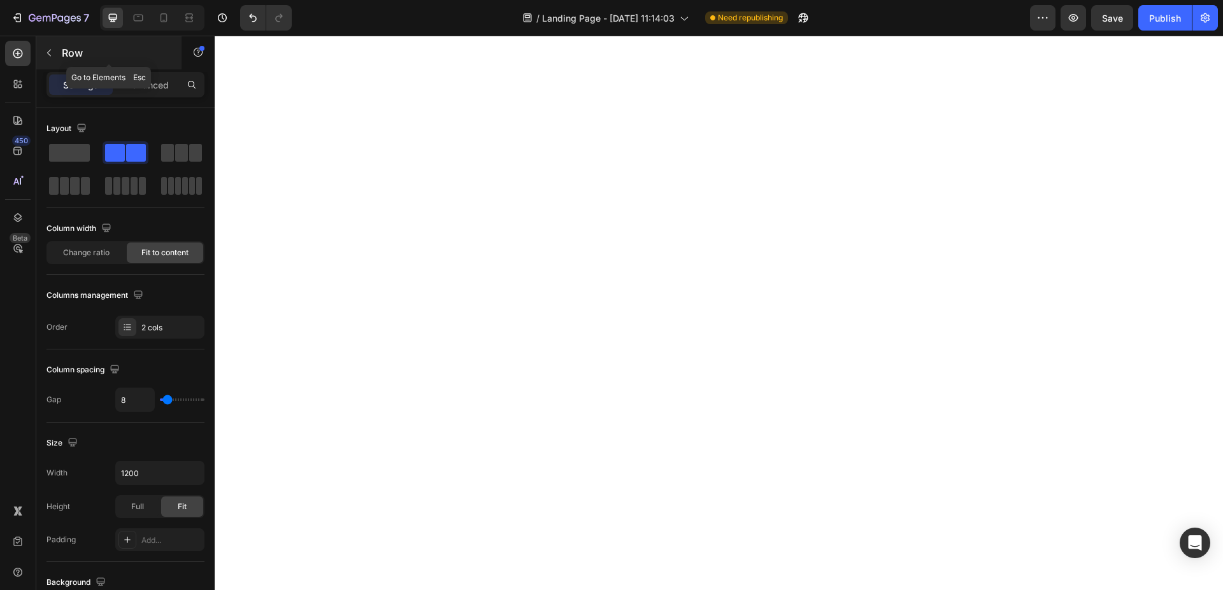
click at [55, 55] on button "button" at bounding box center [49, 53] width 20 height 20
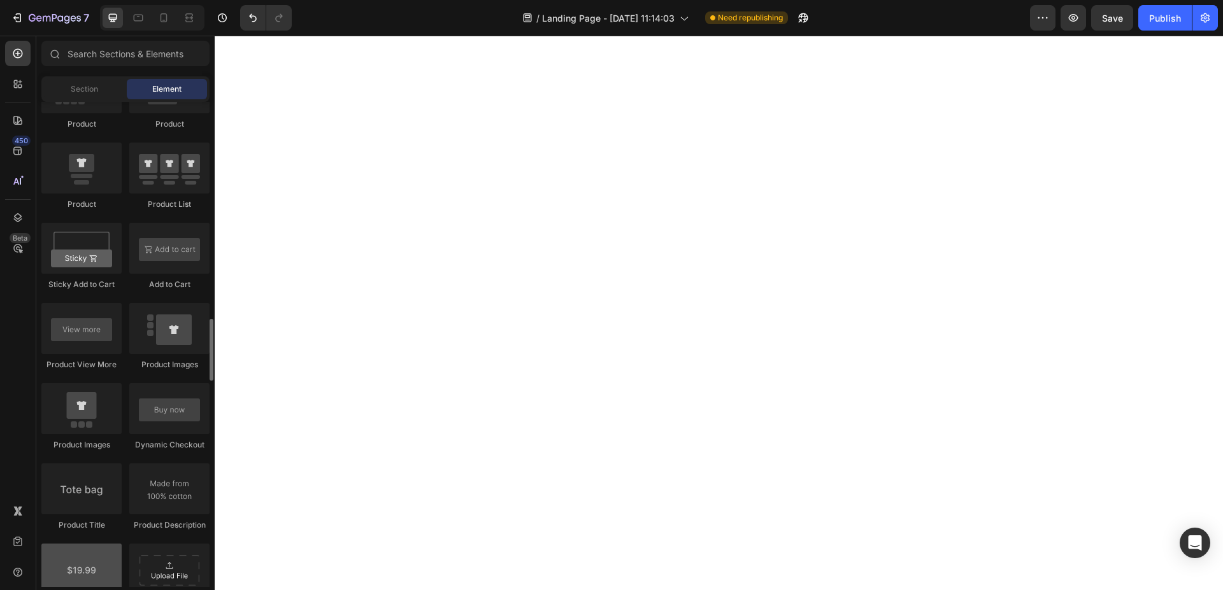
scroll to position [1819, 0]
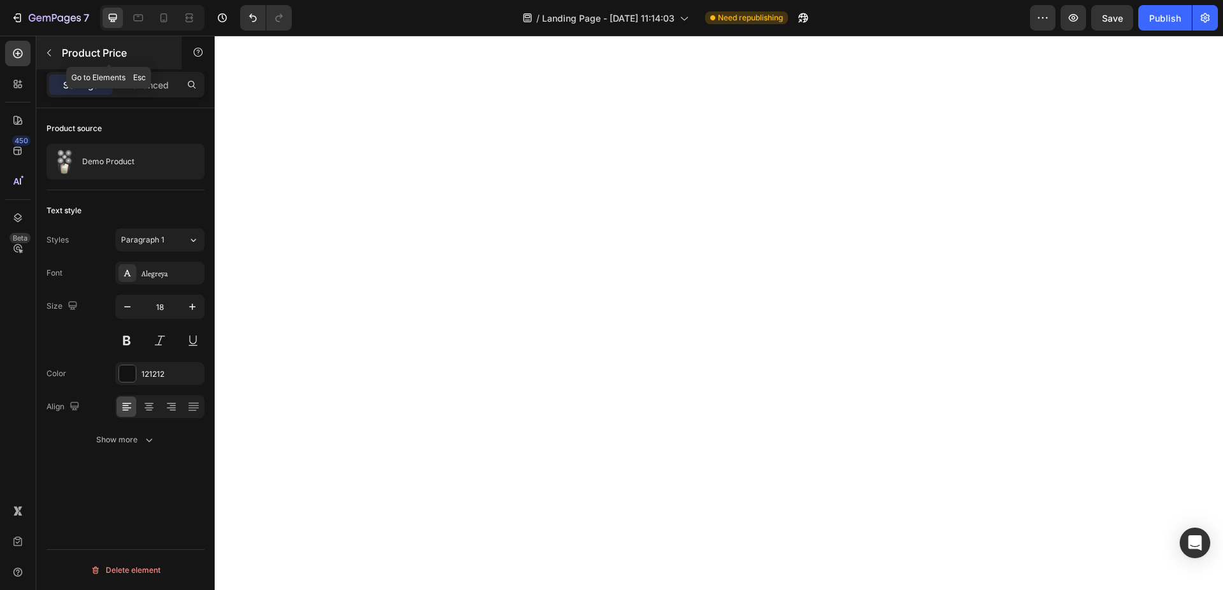
click at [46, 59] on button "button" at bounding box center [49, 53] width 20 height 20
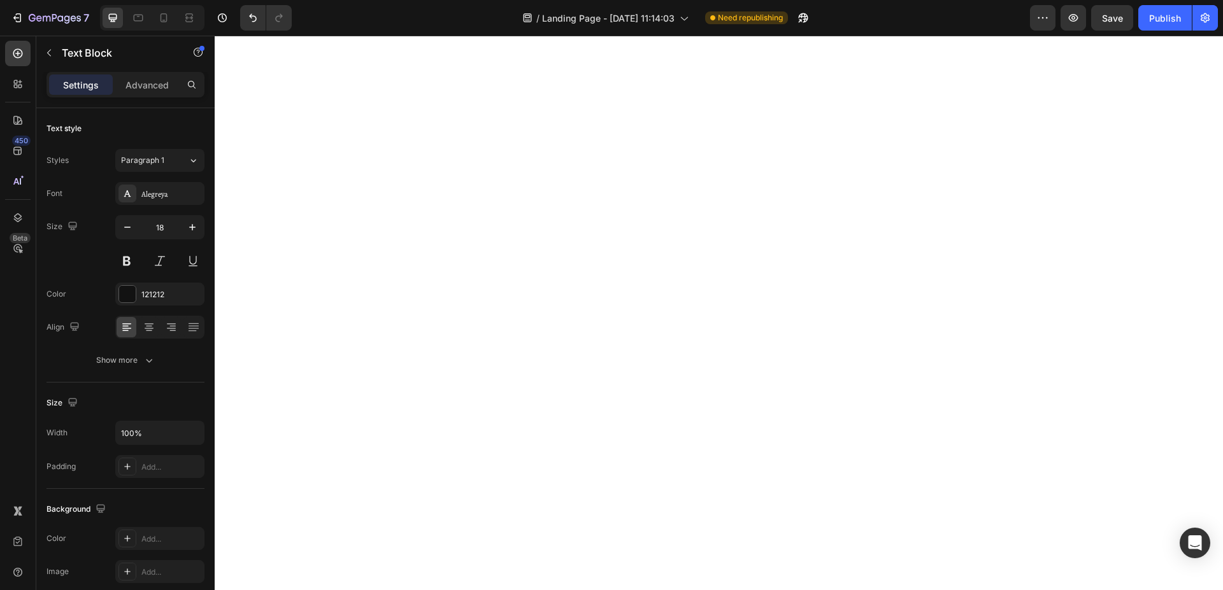
scroll to position [130, 0]
